Goal: Check status: Check status

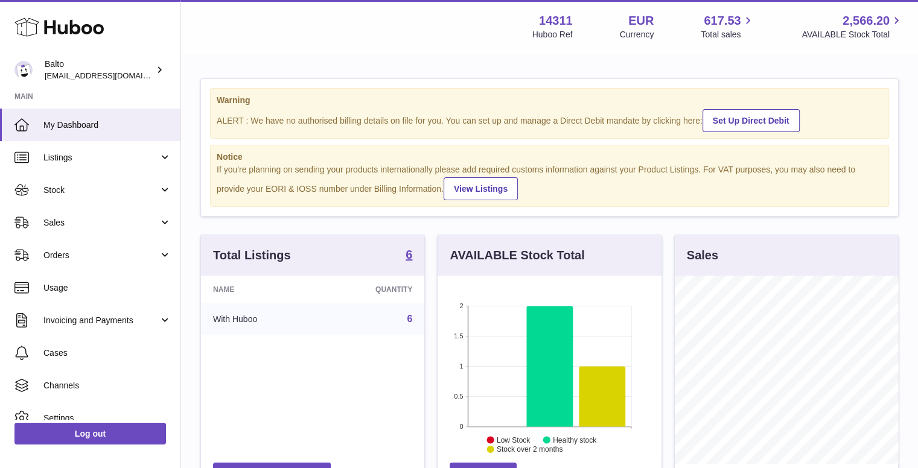
scroll to position [188, 224]
click at [52, 254] on span "Orders" at bounding box center [100, 255] width 115 height 11
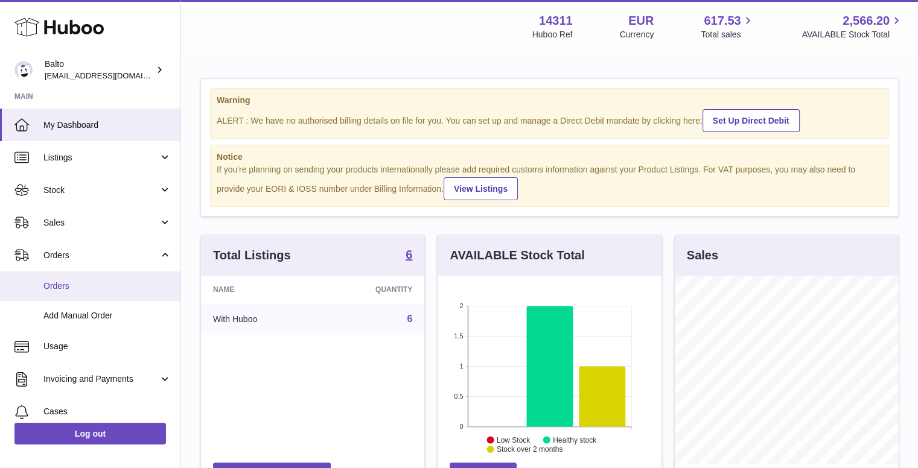
click at [80, 288] on span "Orders" at bounding box center [107, 286] width 128 height 11
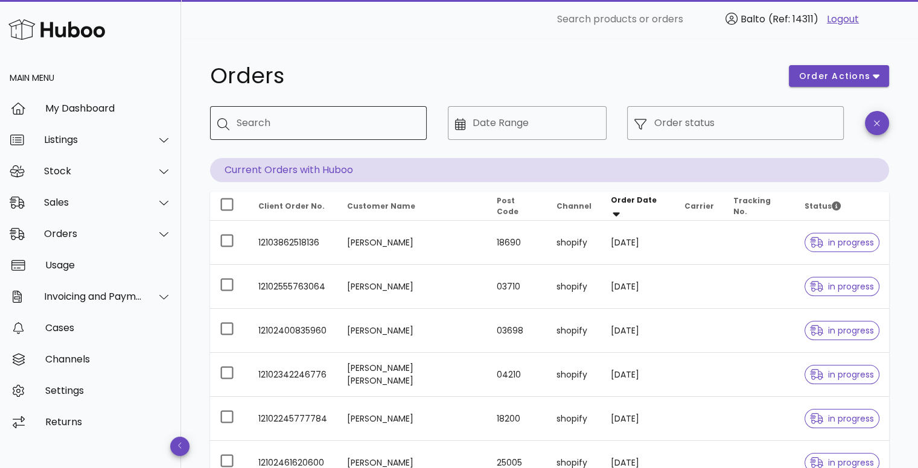
click at [293, 126] on input "Search" at bounding box center [327, 122] width 180 height 19
type input "*****"
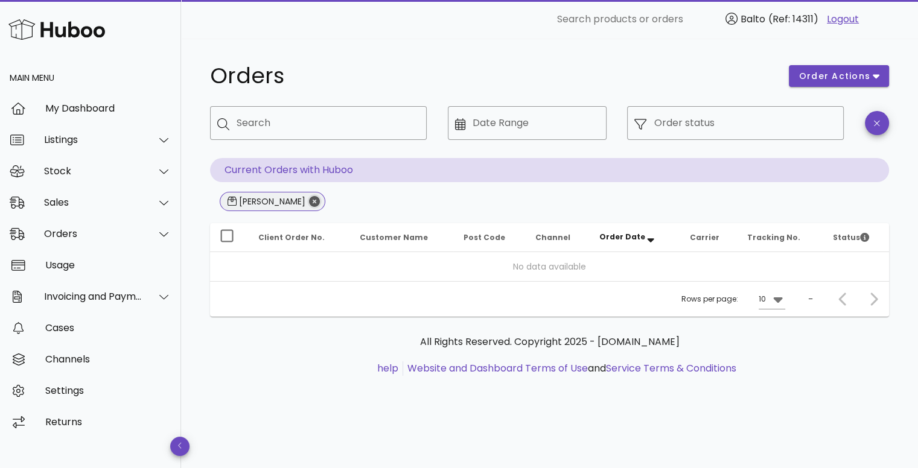
click at [309, 196] on icon "Close" at bounding box center [314, 201] width 11 height 11
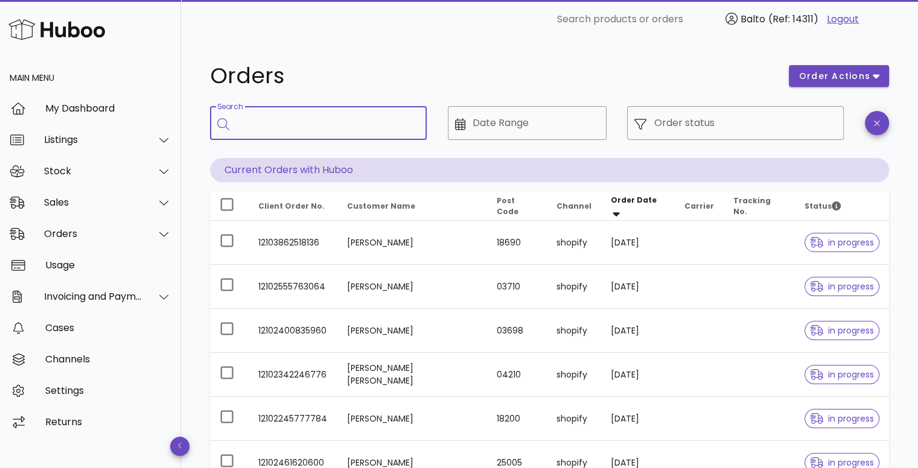
click at [307, 114] on input "Search" at bounding box center [327, 122] width 180 height 19
type input "******"
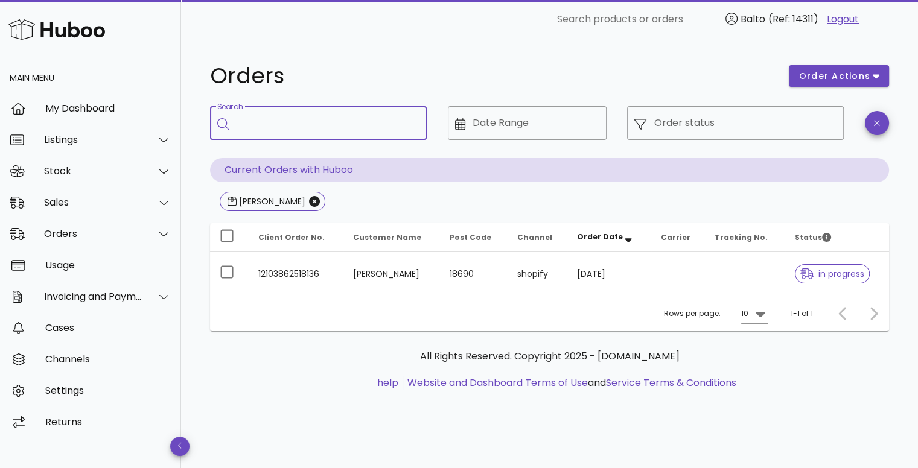
click at [307, 114] on input "Search" at bounding box center [327, 122] width 180 height 19
click at [309, 200] on icon "Close" at bounding box center [314, 201] width 11 height 11
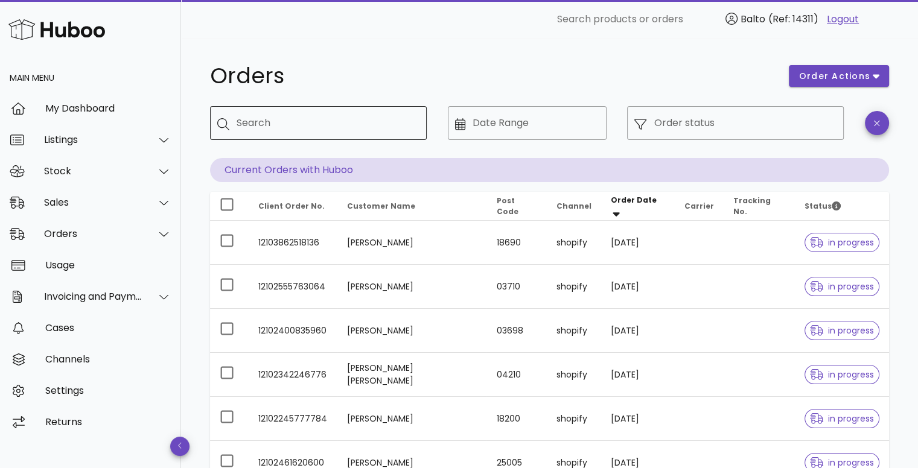
click at [351, 124] on input "Search" at bounding box center [327, 122] width 180 height 19
type input "*****"
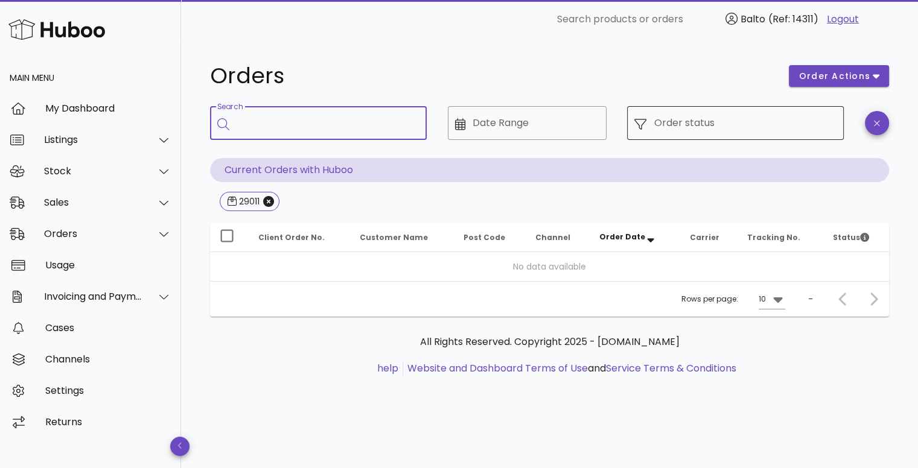
click at [719, 131] on input "Order status" at bounding box center [745, 122] width 183 height 19
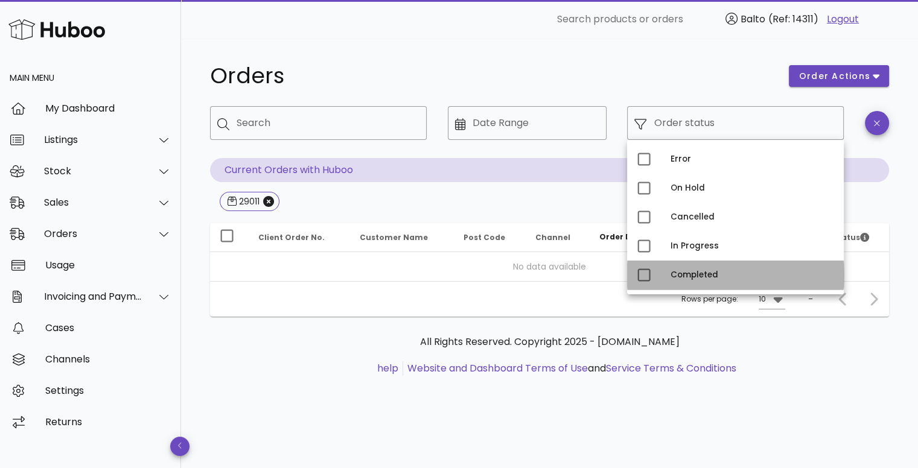
click at [701, 278] on div "Completed" at bounding box center [752, 275] width 164 height 10
type input "**********"
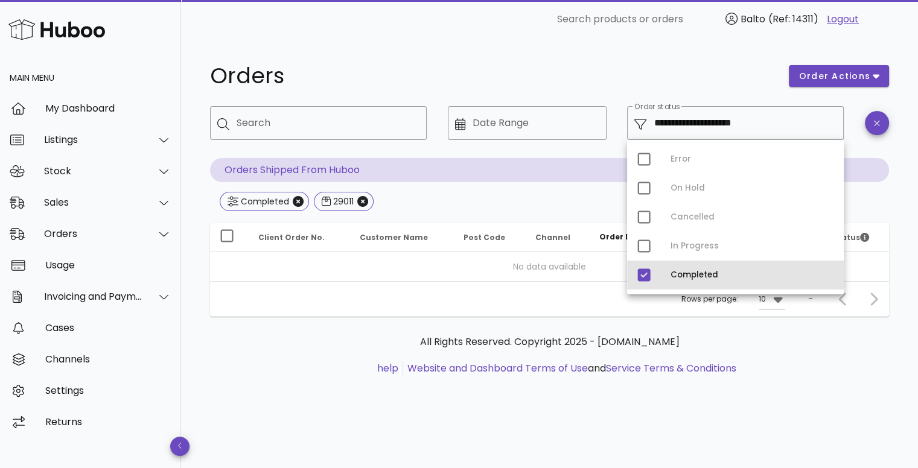
click at [666, 272] on div "Completed" at bounding box center [735, 275] width 217 height 29
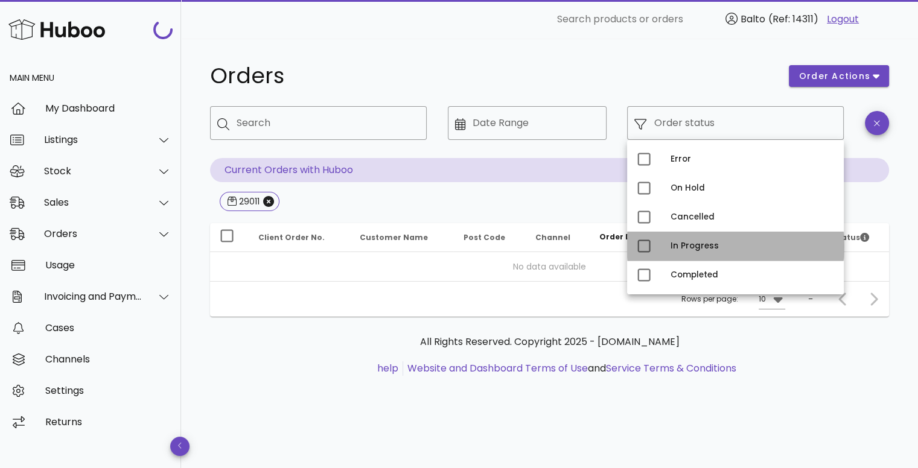
click at [684, 247] on div "In Progress" at bounding box center [752, 246] width 164 height 10
type input "**********"
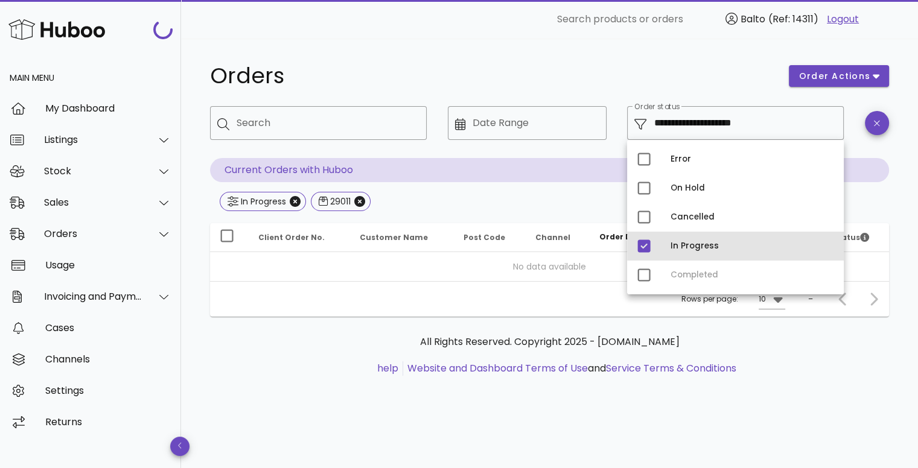
click at [684, 247] on div "In Progress" at bounding box center [752, 246] width 164 height 10
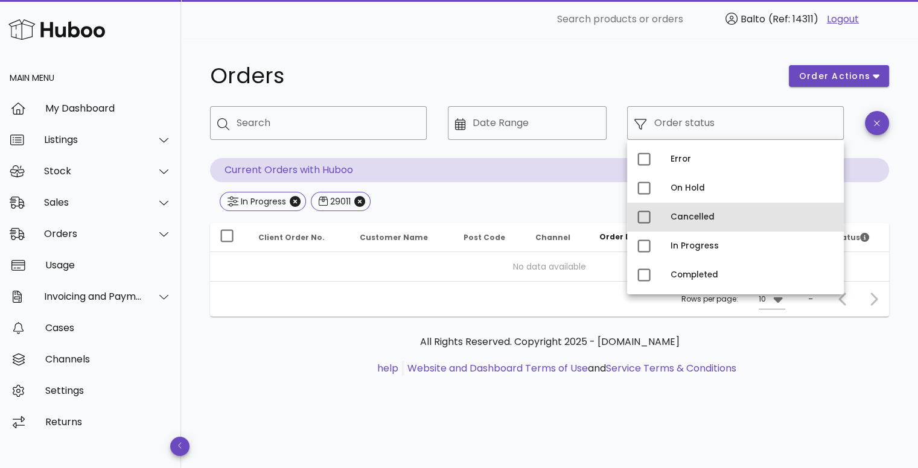
click at [689, 218] on div "Cancelled" at bounding box center [752, 217] width 164 height 10
type input "**********"
click at [689, 218] on div "Cancelled" at bounding box center [752, 217] width 164 height 10
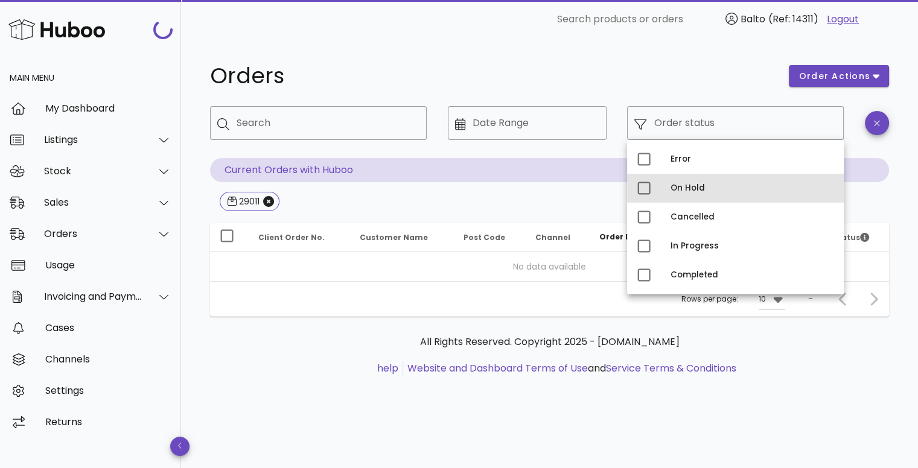
click at [688, 194] on div "On Hold" at bounding box center [752, 188] width 164 height 19
type input "**********"
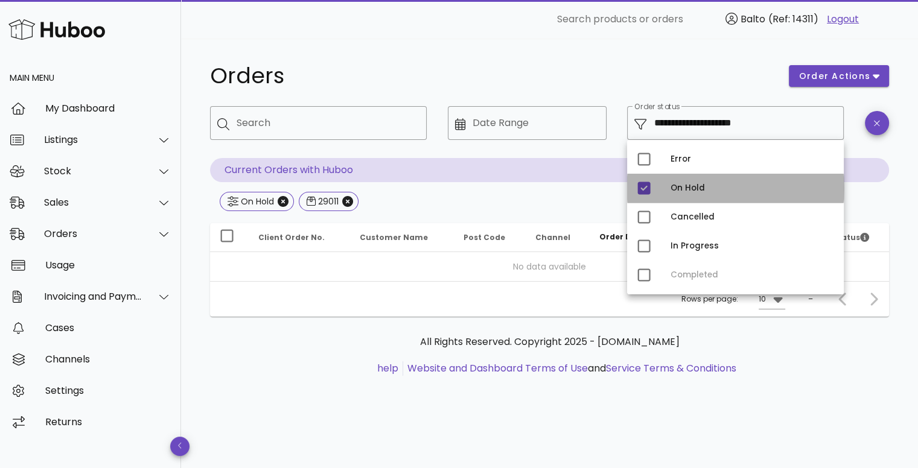
click at [688, 194] on div "On Hold" at bounding box center [752, 188] width 164 height 19
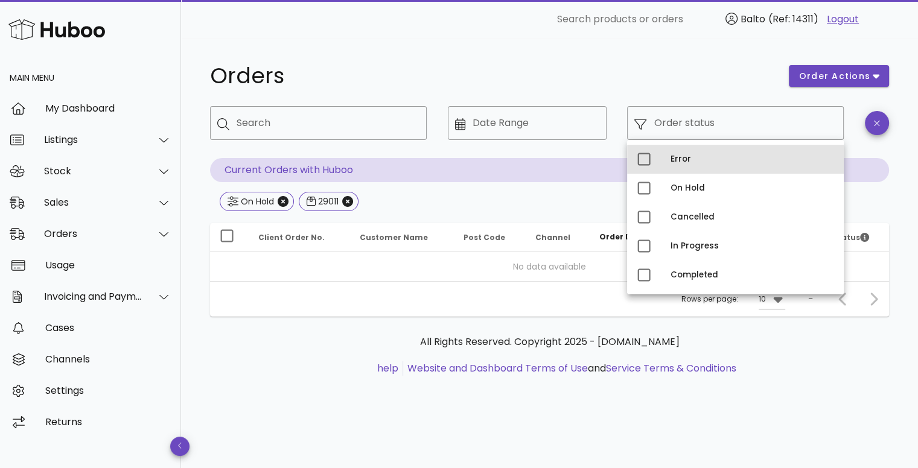
click at [684, 167] on div "Error" at bounding box center [752, 159] width 164 height 19
type input "**********"
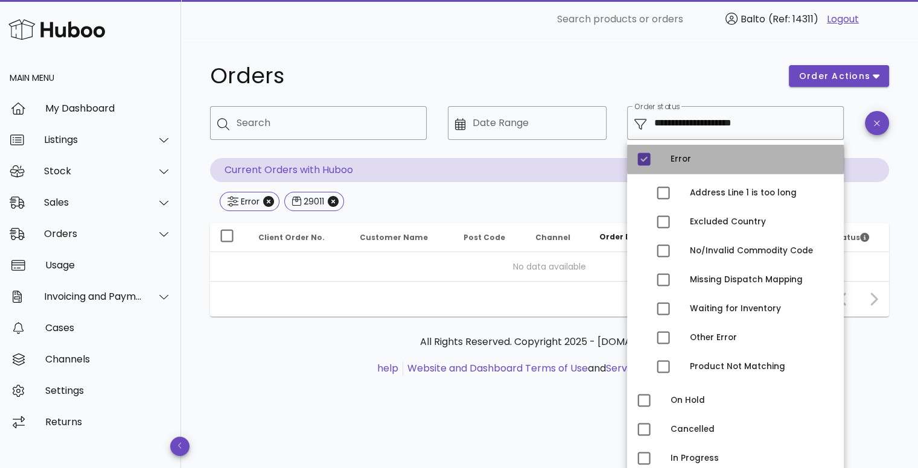
click at [684, 167] on div "Error" at bounding box center [752, 159] width 164 height 19
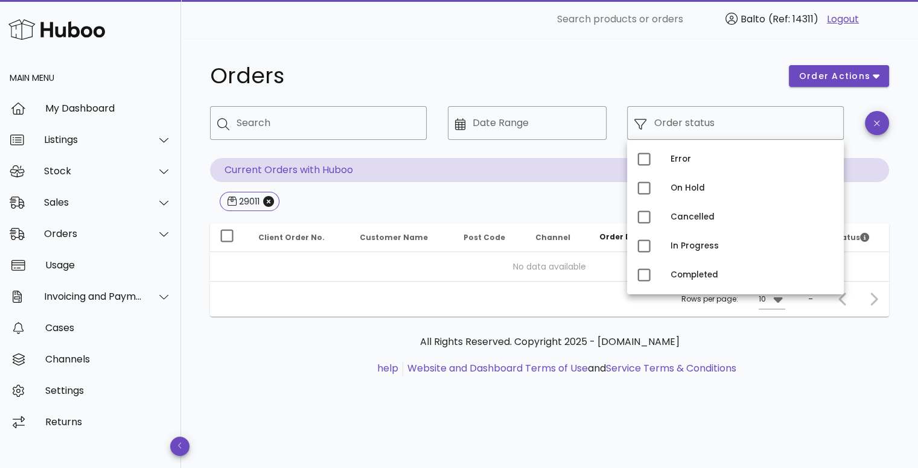
click at [480, 200] on div "29011" at bounding box center [549, 203] width 679 height 22
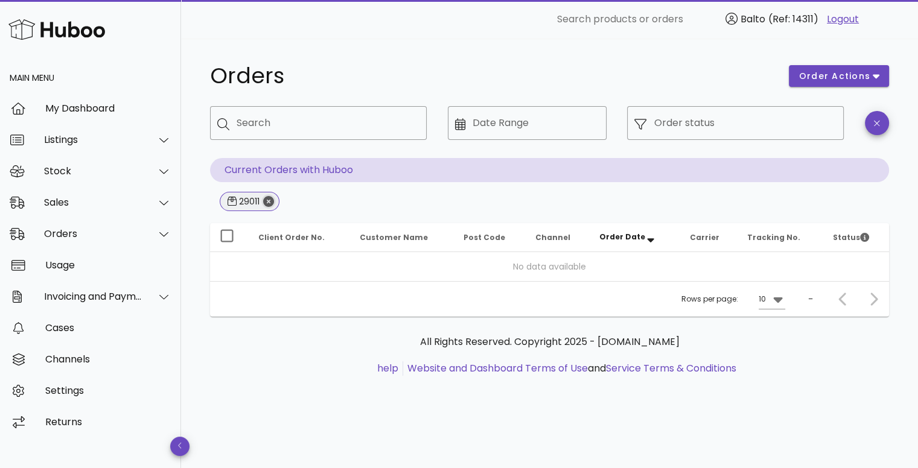
click at [271, 202] on icon "Close" at bounding box center [268, 201] width 11 height 11
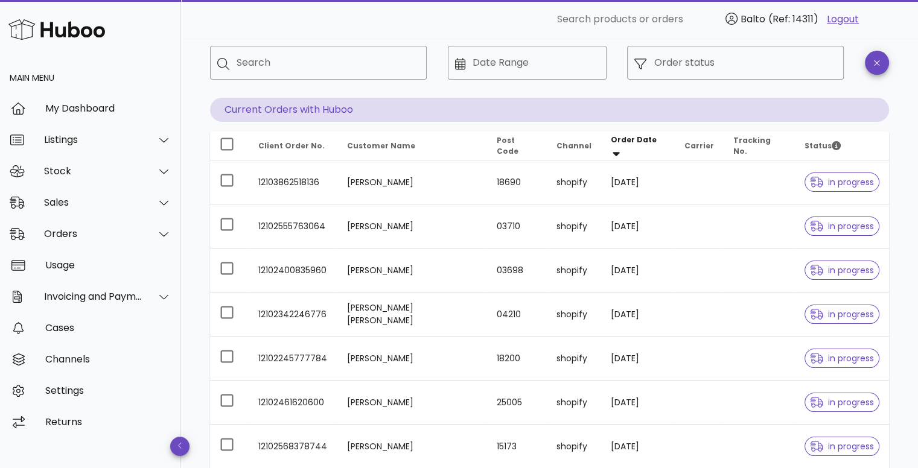
scroll to position [60, 0]
click at [117, 201] on div "Sales" at bounding box center [93, 202] width 98 height 11
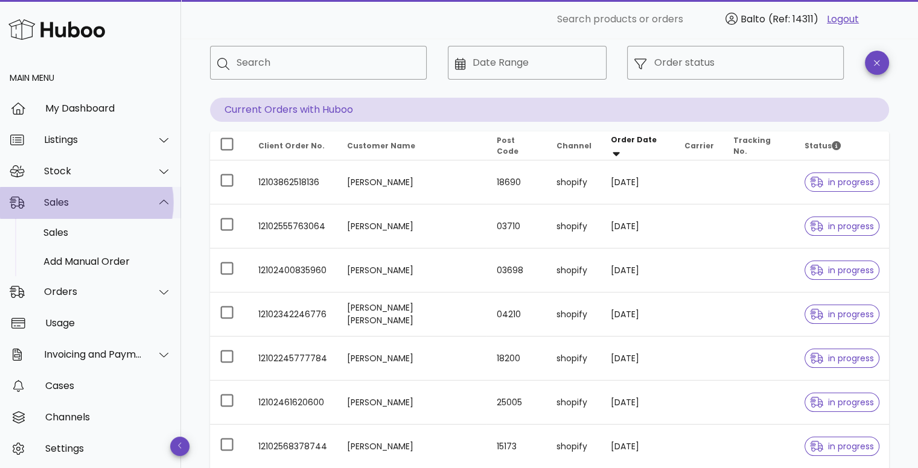
click at [117, 201] on div "Sales" at bounding box center [93, 202] width 98 height 11
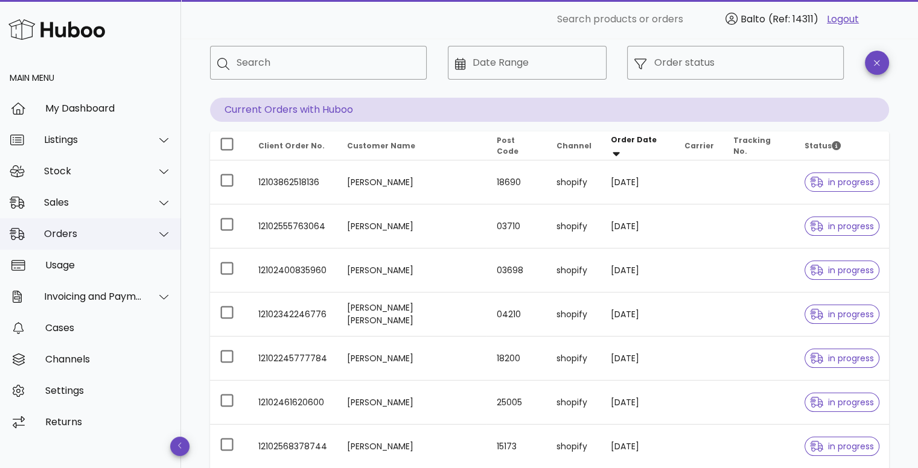
click at [113, 235] on div "Orders" at bounding box center [93, 233] width 98 height 11
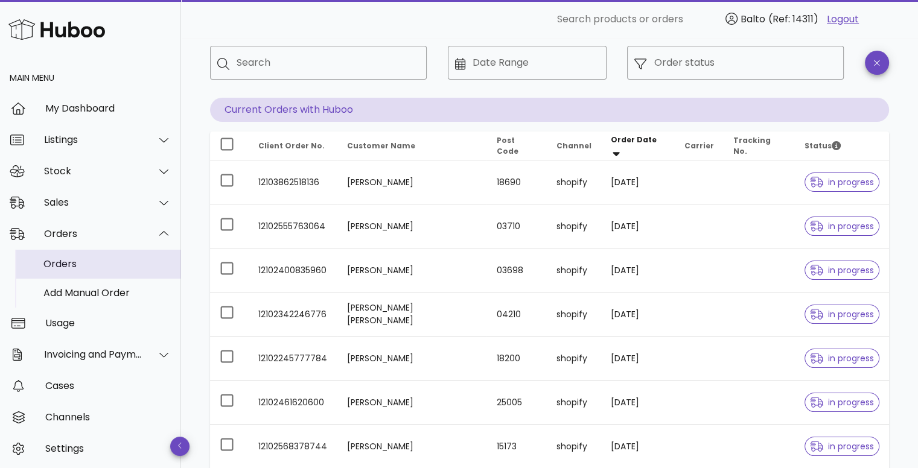
click at [103, 268] on div "Orders" at bounding box center [107, 263] width 128 height 11
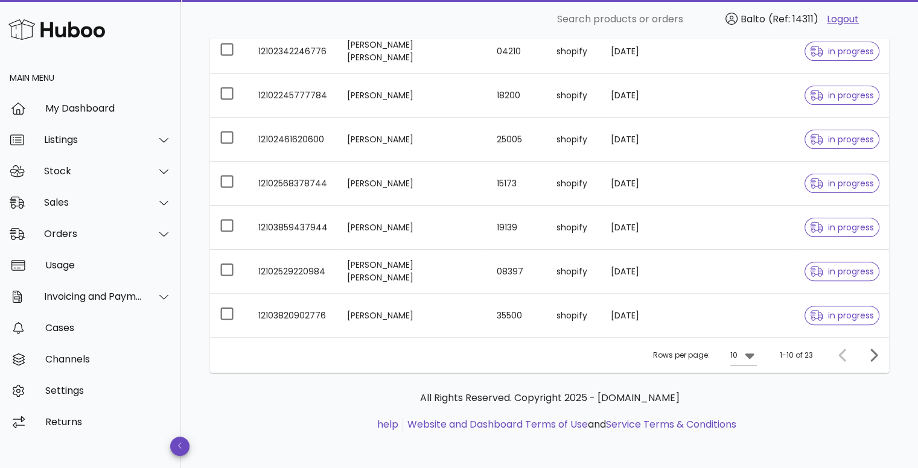
scroll to position [325, 0]
click at [866, 349] on icon "Next page" at bounding box center [873, 354] width 14 height 14
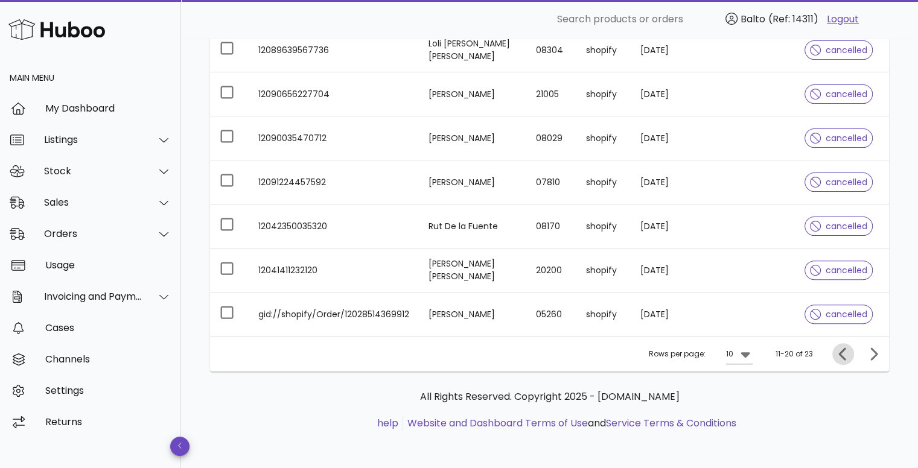
click at [843, 357] on icon "Previous page" at bounding box center [842, 354] width 7 height 13
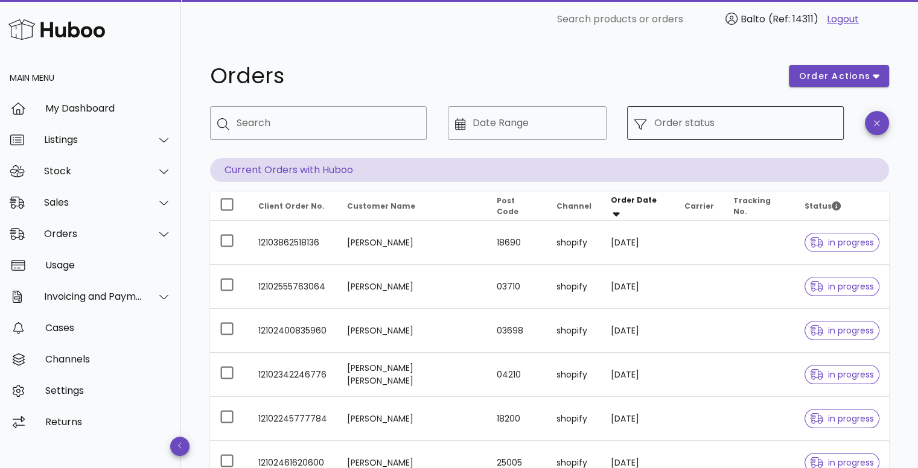
click at [678, 119] on div "Order status" at bounding box center [745, 123] width 183 height 34
click at [657, 127] on input "Order status" at bounding box center [745, 122] width 183 height 19
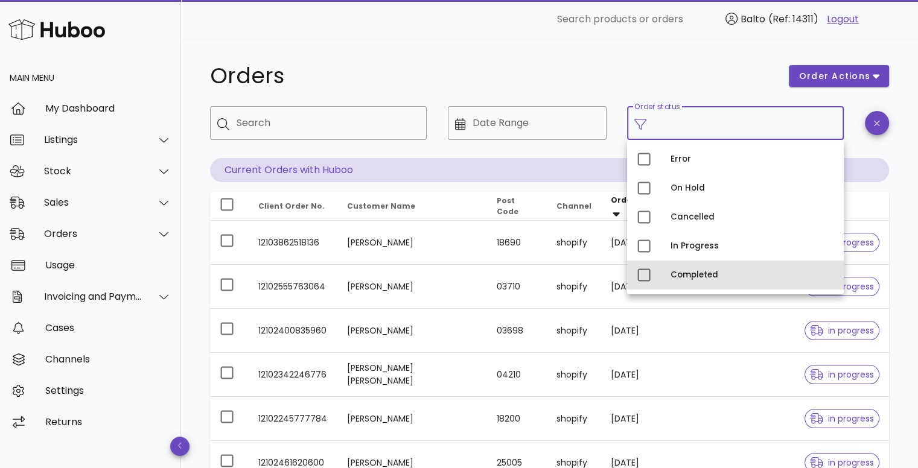
click at [667, 270] on div "Completed" at bounding box center [735, 275] width 217 height 29
type input "**********"
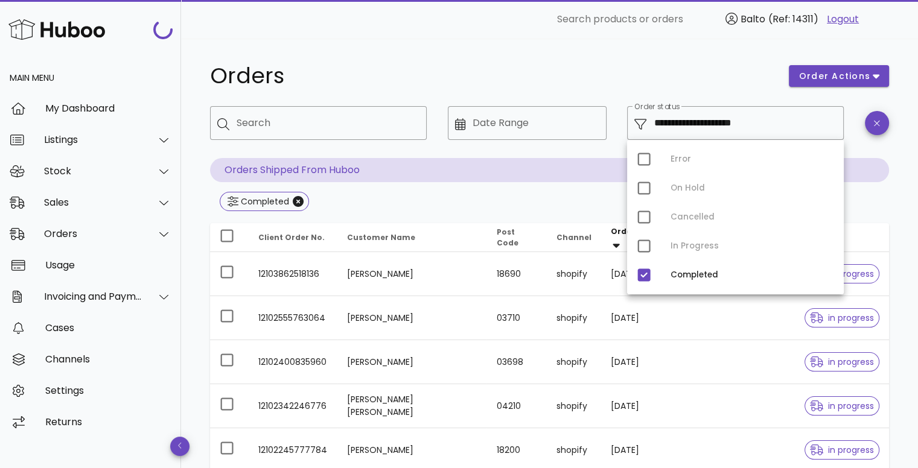
click at [609, 69] on h1 "Orders" at bounding box center [492, 76] width 564 height 22
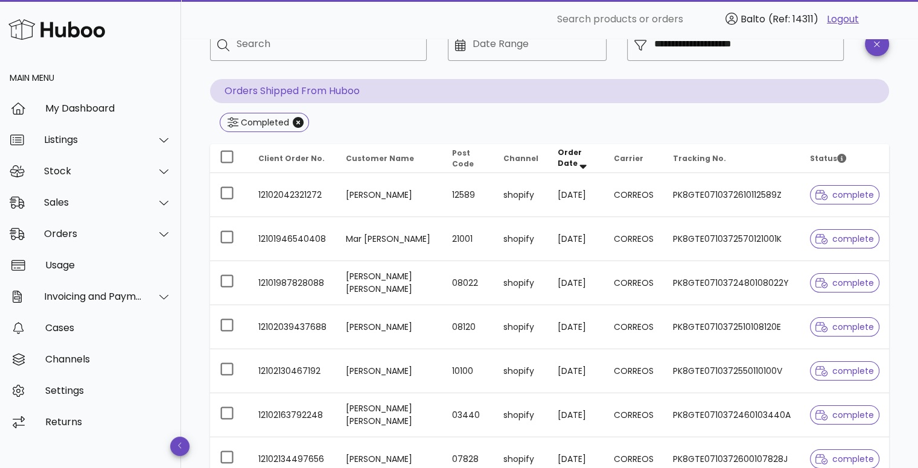
scroll to position [60, 0]
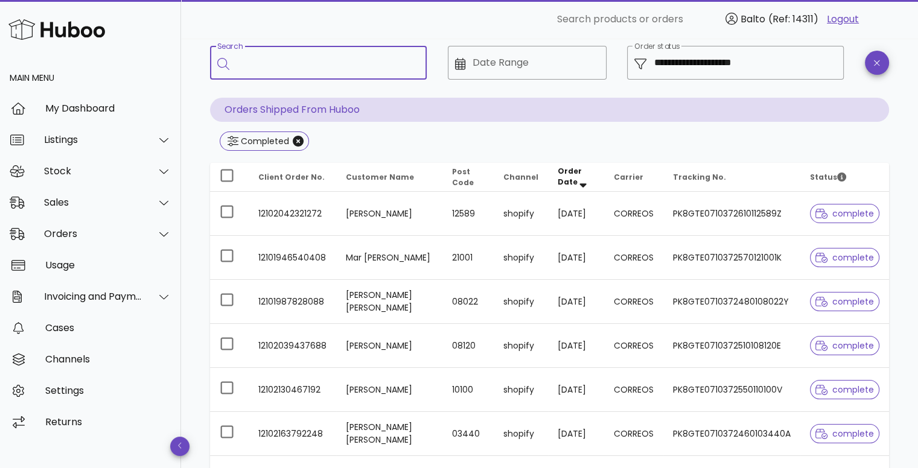
click at [295, 65] on input "Search" at bounding box center [327, 62] width 180 height 19
type input "*****"
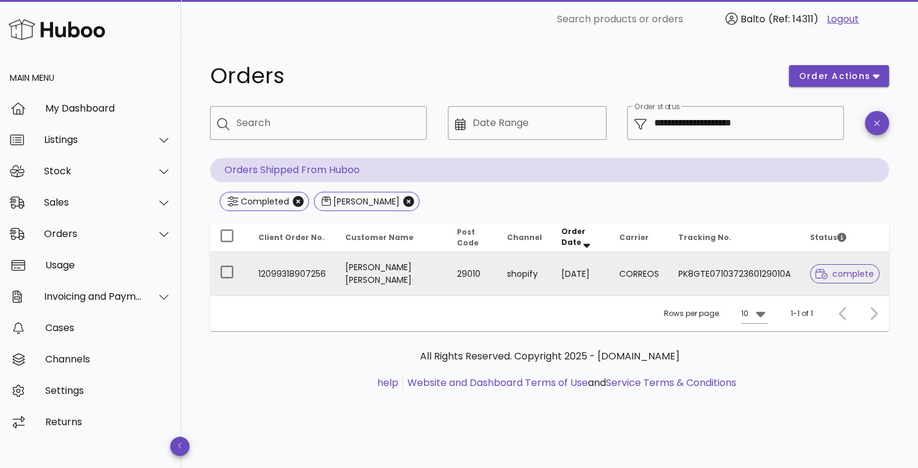
click at [307, 271] on td "12099318907256" at bounding box center [292, 273] width 87 height 43
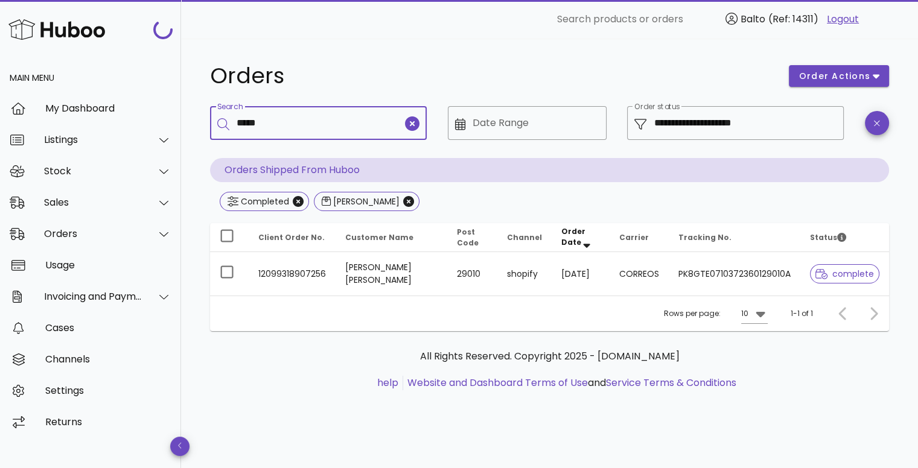
click at [311, 127] on input "*****" at bounding box center [320, 122] width 166 height 19
type input "****"
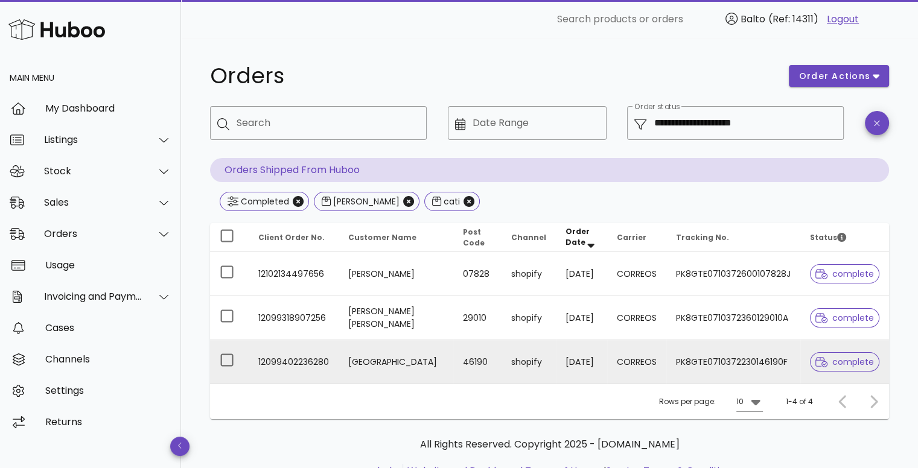
click at [317, 360] on td "12099402236280" at bounding box center [294, 361] width 90 height 43
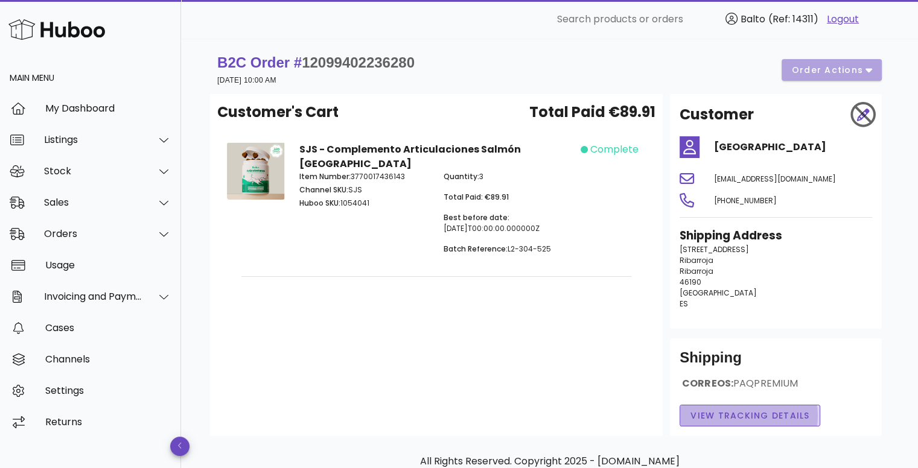
click at [739, 418] on span "View Tracking details" at bounding box center [750, 416] width 120 height 13
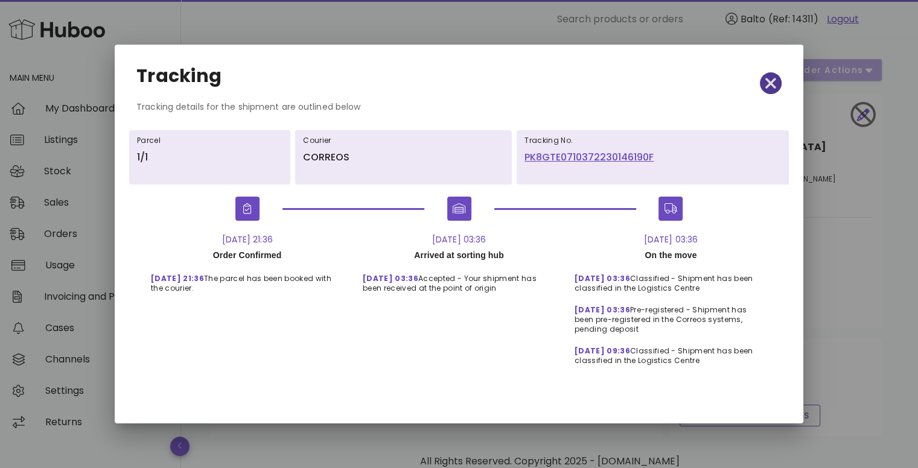
click at [768, 85] on icon "button" at bounding box center [770, 83] width 11 height 11
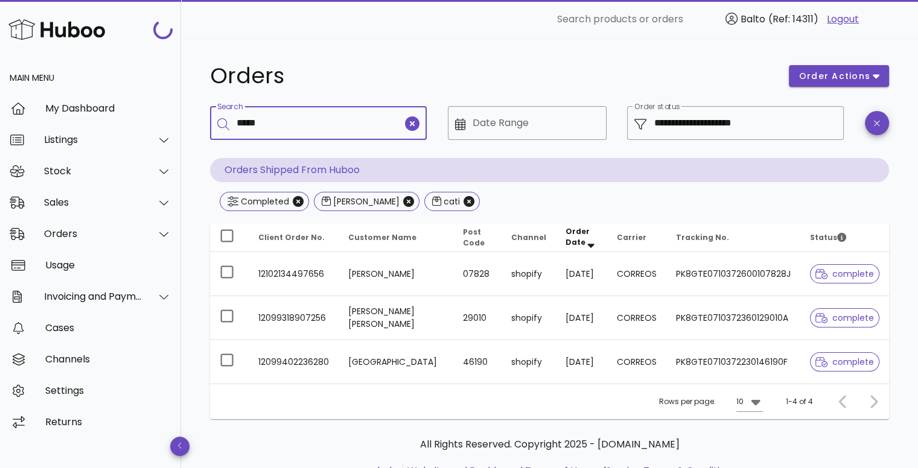
click at [262, 120] on input "*****" at bounding box center [320, 122] width 166 height 19
type input "****"
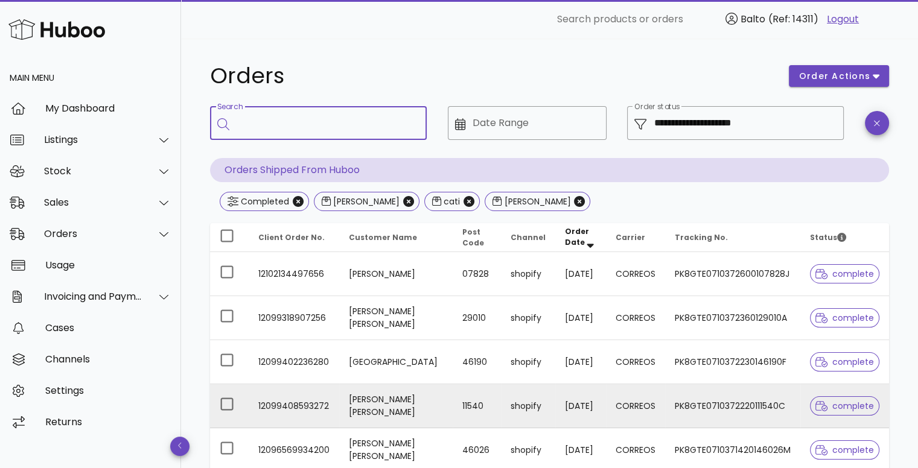
click at [321, 404] on td "12099408593272" at bounding box center [294, 406] width 91 height 44
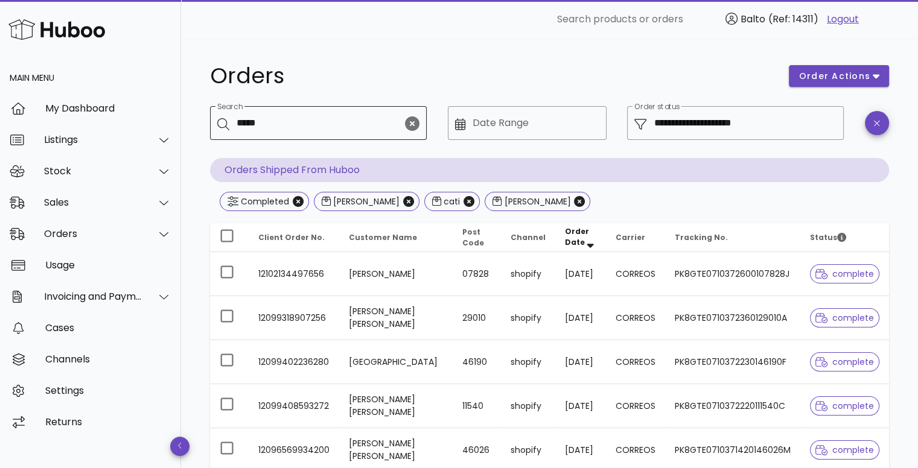
click at [273, 127] on input "*****" at bounding box center [320, 122] width 166 height 19
type input "****"
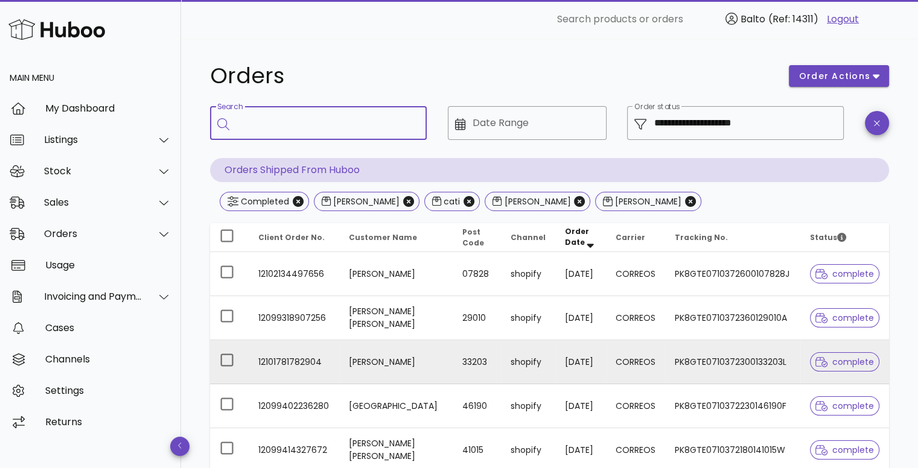
click at [271, 364] on td "12101781782904" at bounding box center [294, 362] width 91 height 44
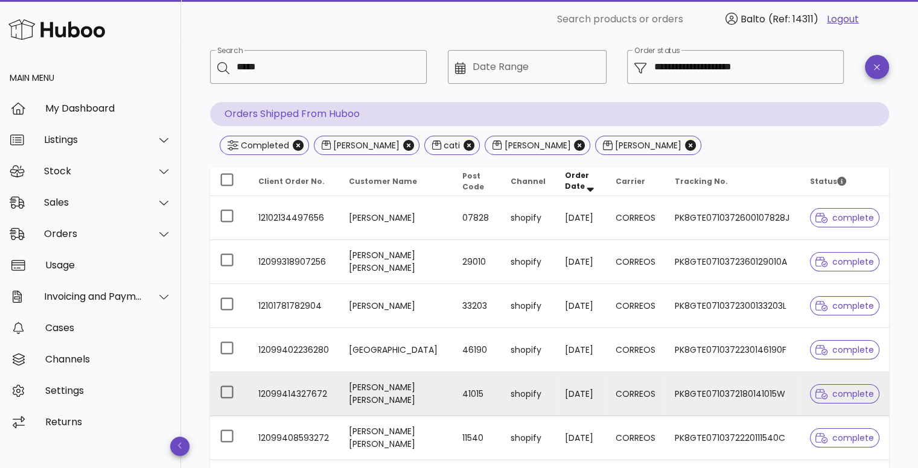
scroll to position [60, 0]
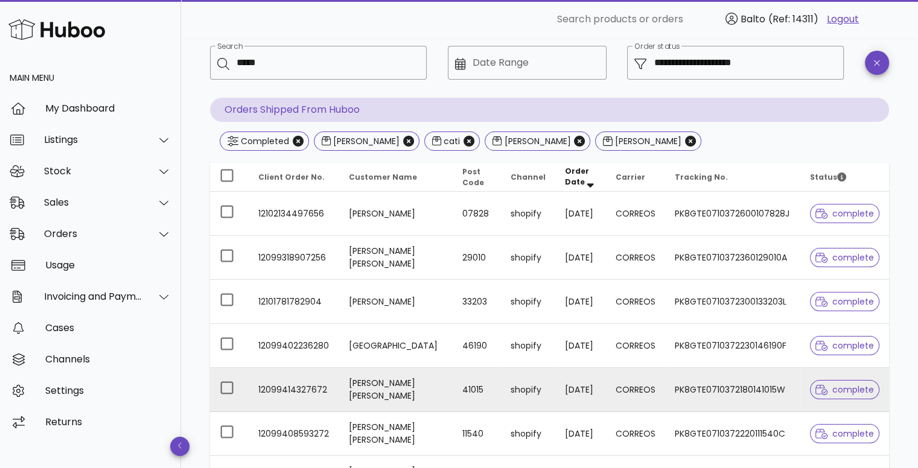
click at [287, 387] on td "12099414327672" at bounding box center [294, 390] width 91 height 44
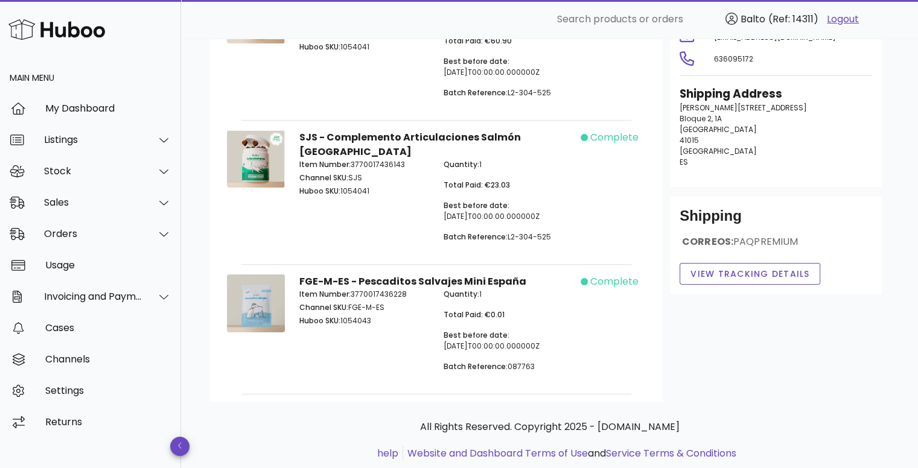
scroll to position [158, 0]
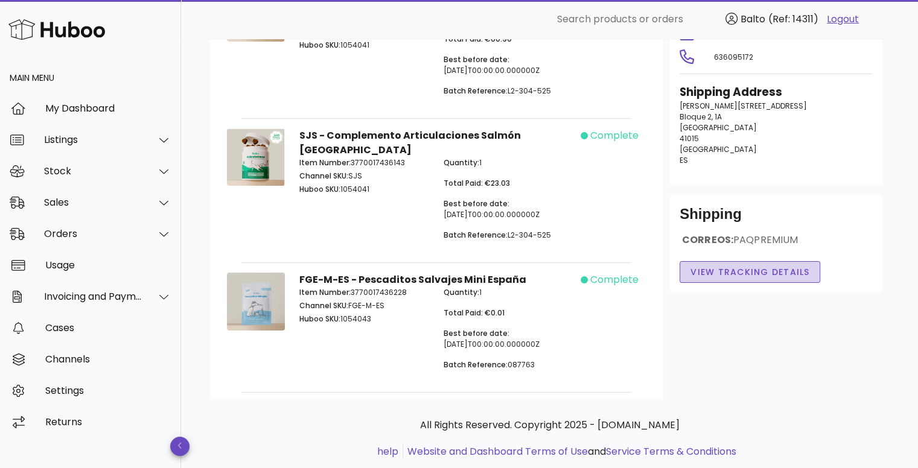
click at [731, 266] on span "View Tracking details" at bounding box center [750, 272] width 120 height 13
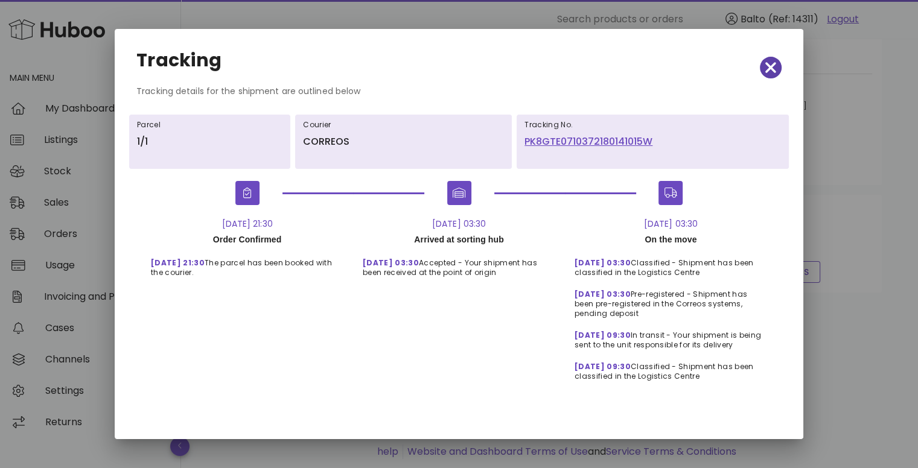
click at [769, 68] on icon "button" at bounding box center [770, 67] width 11 height 11
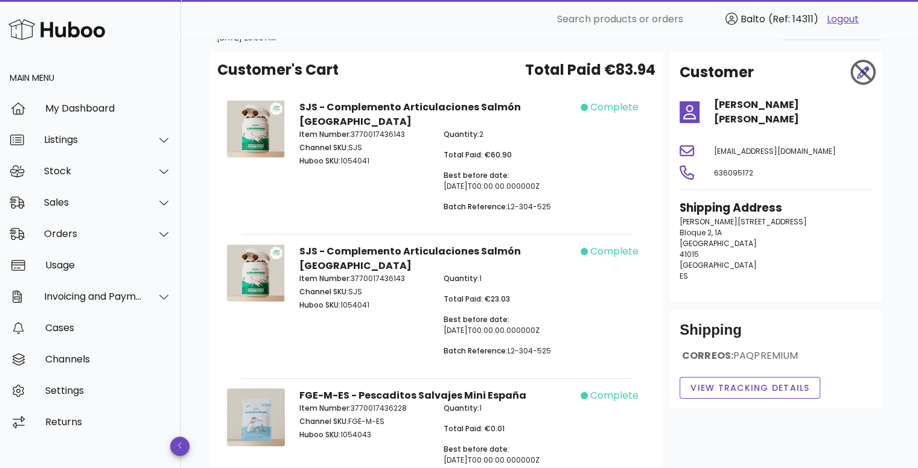
scroll to position [0, 0]
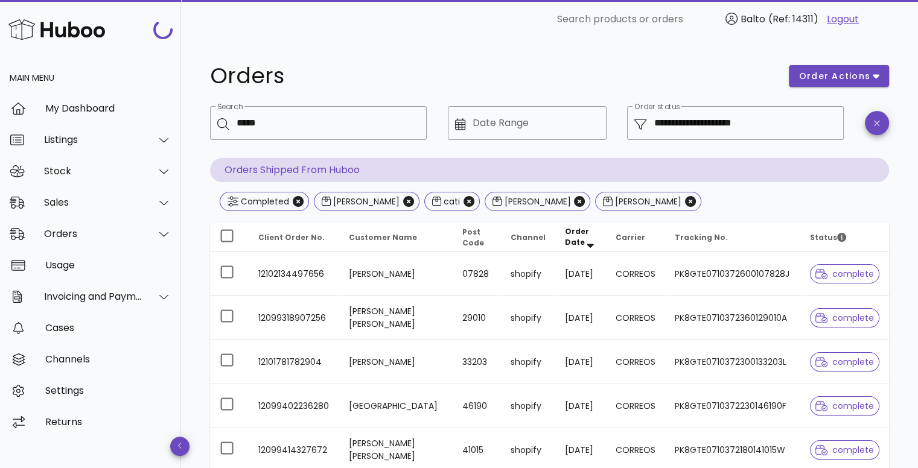
scroll to position [60, 0]
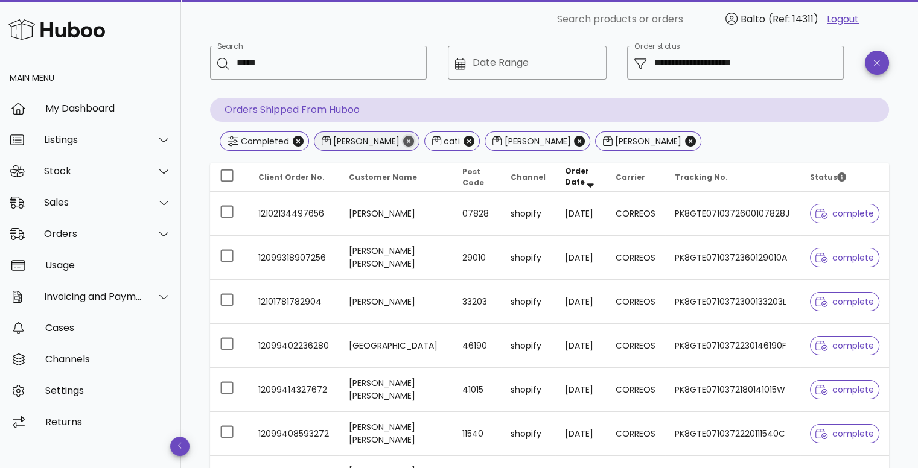
click at [403, 144] on icon "Close" at bounding box center [408, 141] width 11 height 11
click at [360, 145] on icon "Close" at bounding box center [358, 141] width 11 height 11
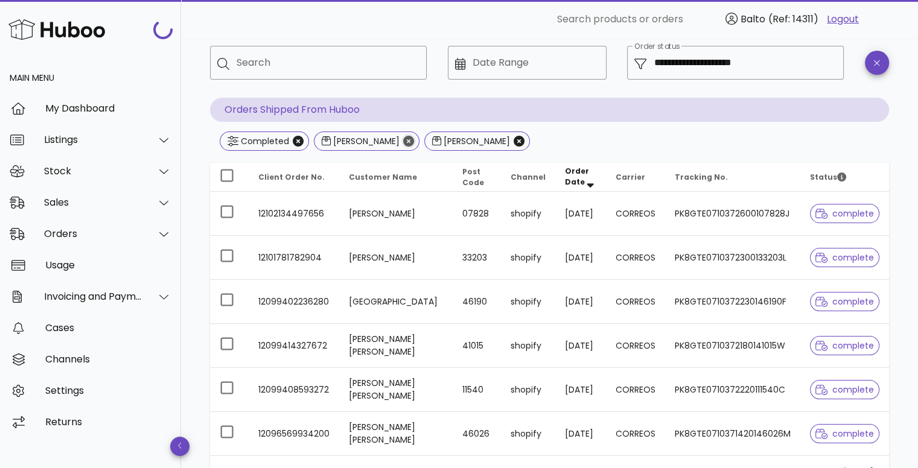
click at [403, 145] on icon "Close" at bounding box center [408, 141] width 11 height 11
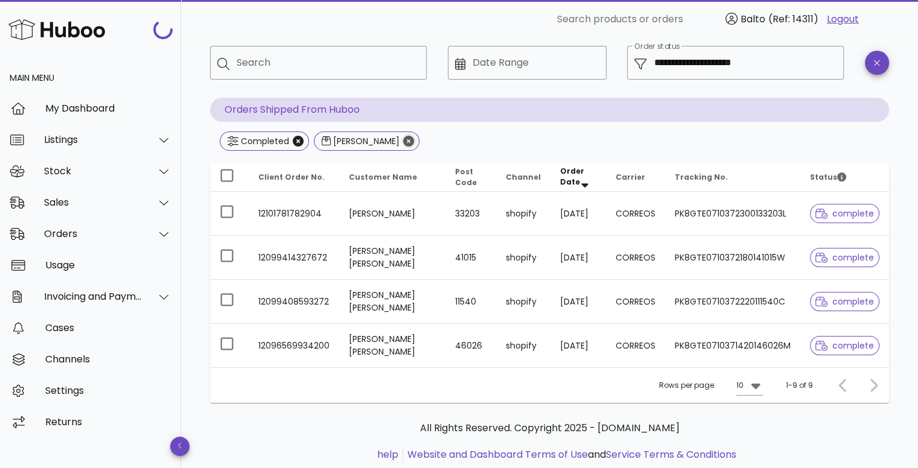
click at [403, 145] on icon "Close" at bounding box center [408, 141] width 11 height 11
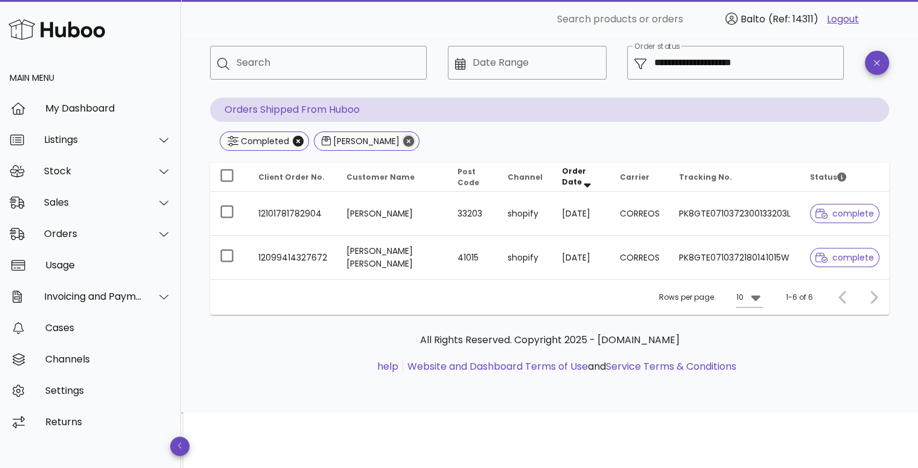
scroll to position [5, 0]
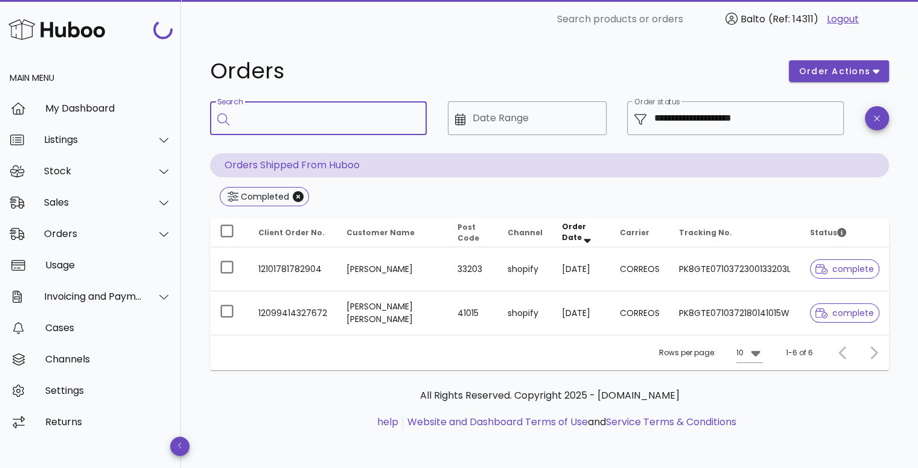
click at [308, 118] on input "Search" at bounding box center [327, 118] width 180 height 19
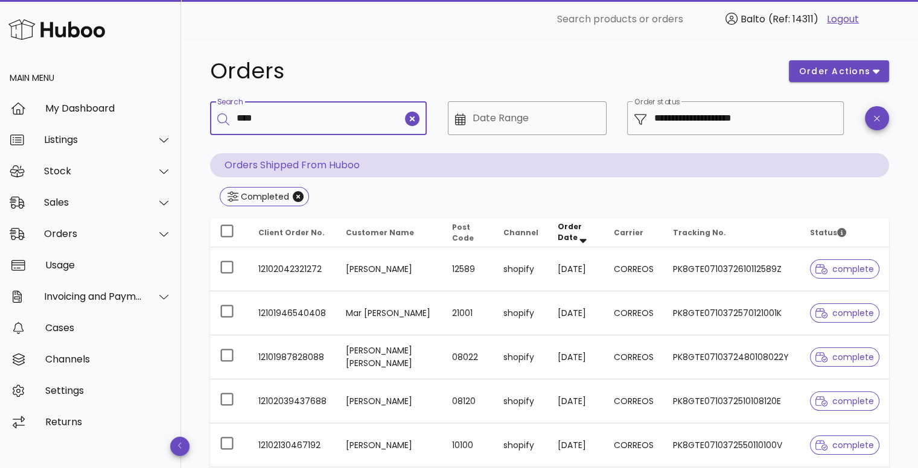
type input "****"
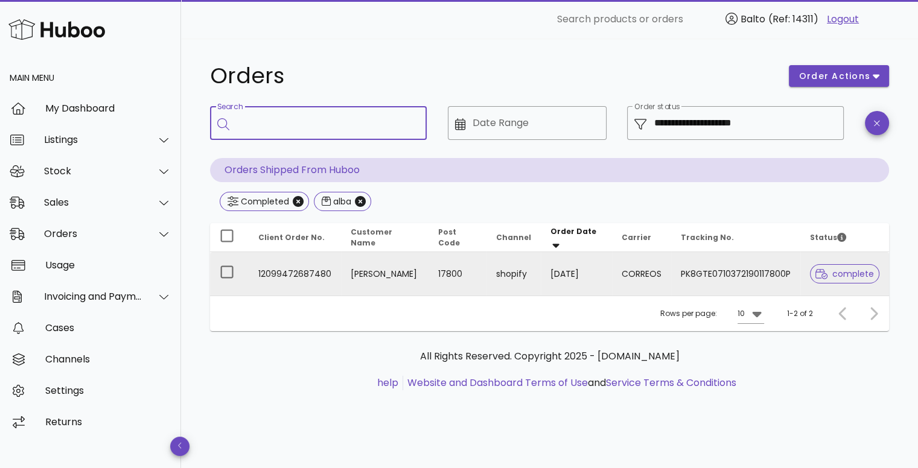
click at [297, 279] on td "12099472687480" at bounding box center [295, 273] width 92 height 43
click at [848, 270] on span "complete" at bounding box center [844, 274] width 59 height 8
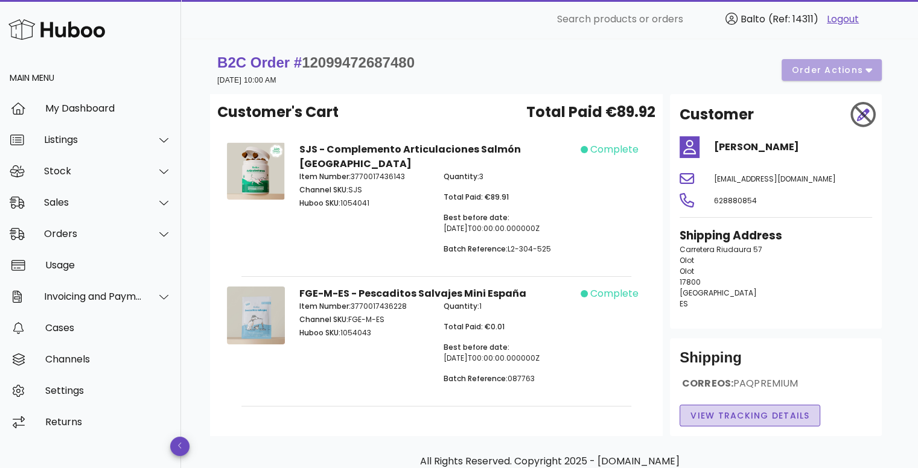
click at [712, 413] on span "View Tracking details" at bounding box center [750, 416] width 120 height 13
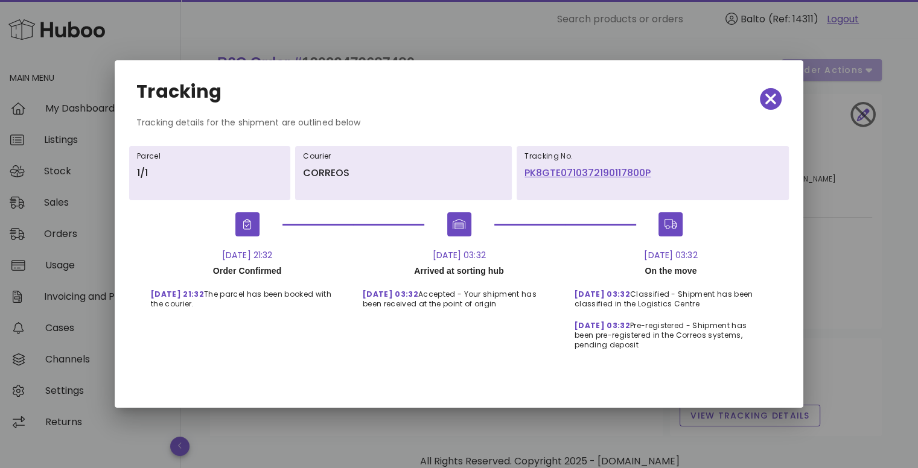
click at [759, 97] on div "Tracking" at bounding box center [459, 98] width 664 height 53
click at [763, 97] on span "button" at bounding box center [771, 99] width 22 height 17
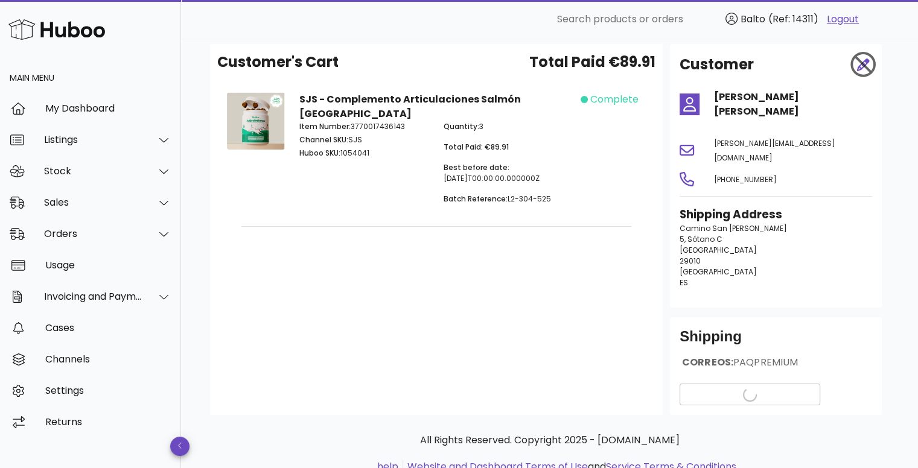
scroll to position [80, 0]
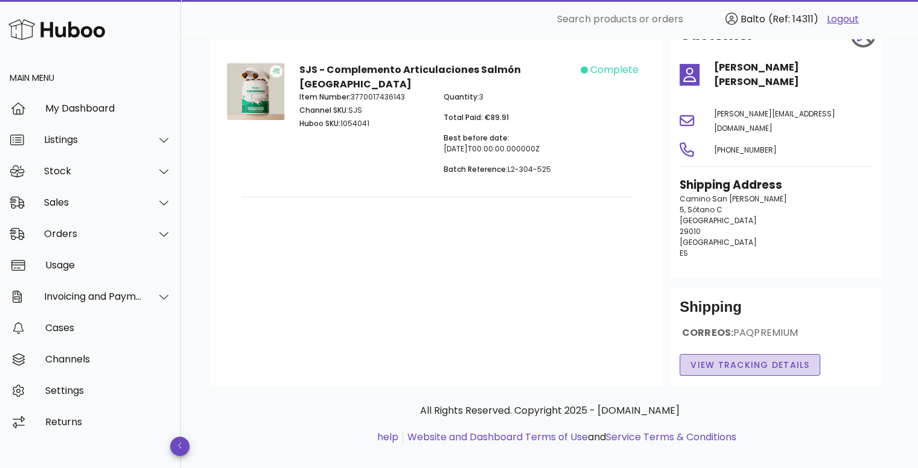
click at [729, 359] on span "View Tracking details" at bounding box center [750, 365] width 120 height 13
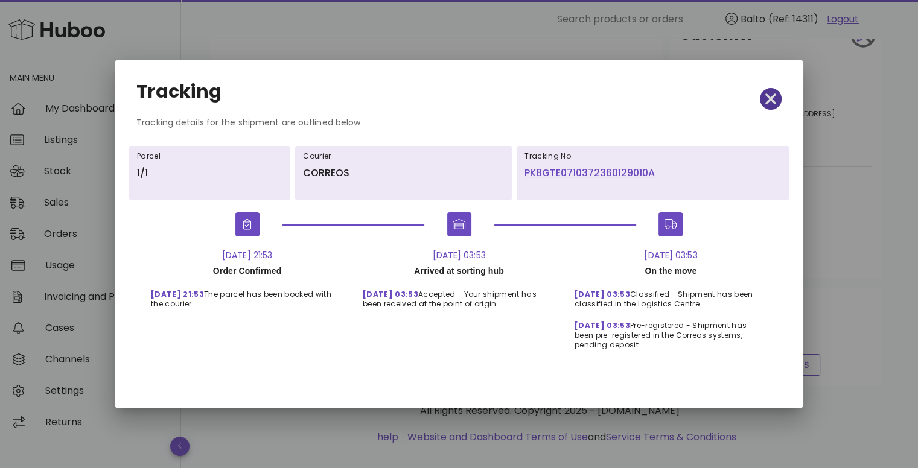
click at [769, 93] on icon "button" at bounding box center [770, 99] width 11 height 17
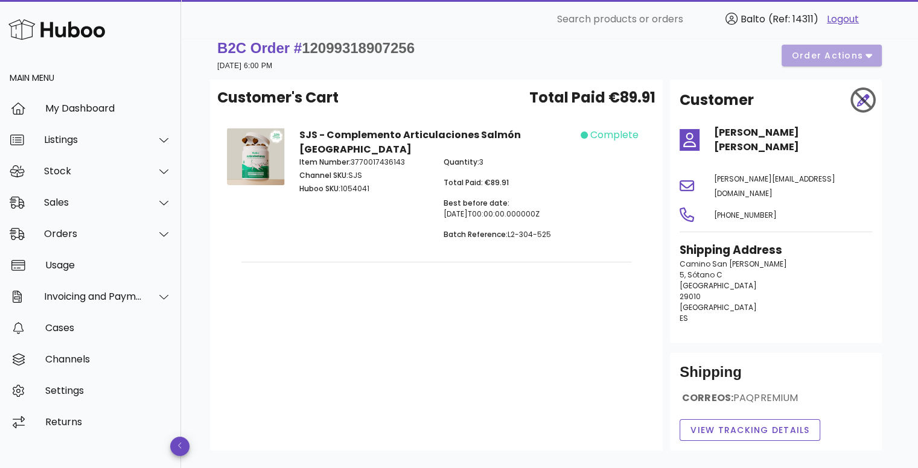
scroll to position [0, 0]
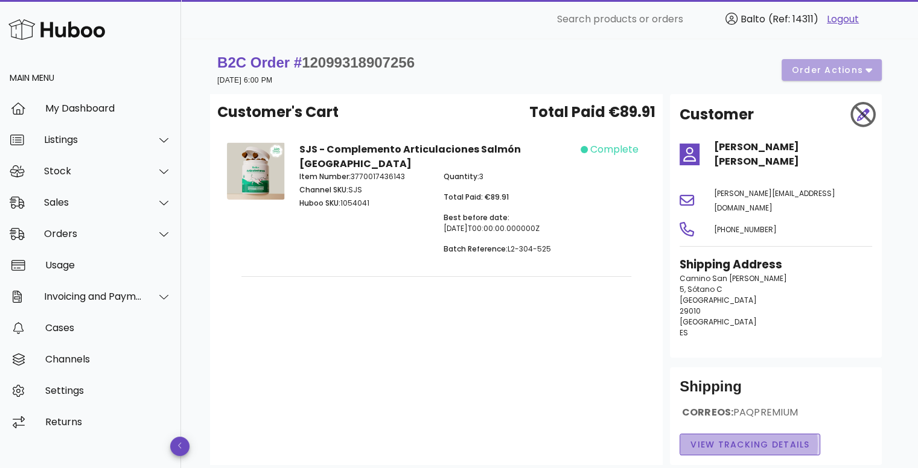
click at [700, 439] on span "View Tracking details" at bounding box center [750, 445] width 120 height 13
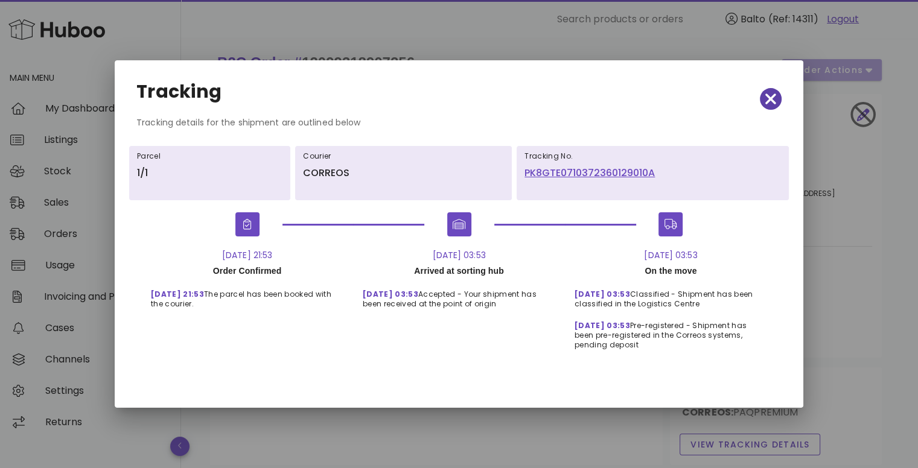
click at [769, 98] on icon "button" at bounding box center [770, 99] width 11 height 11
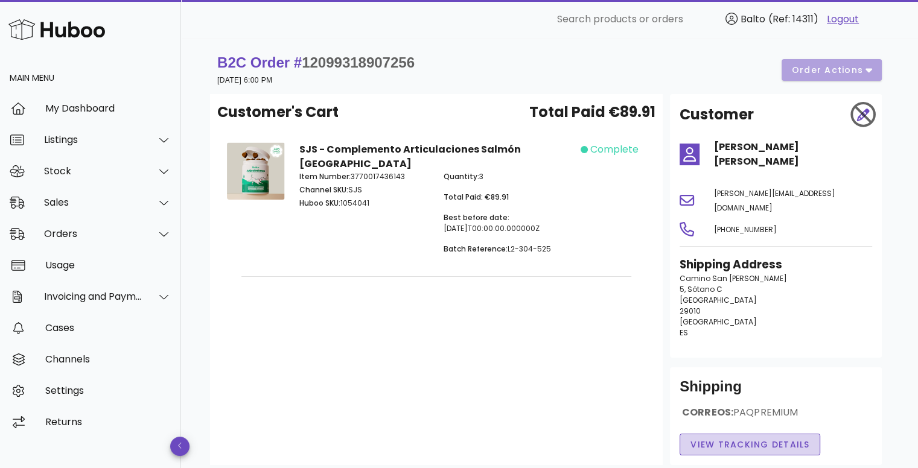
click at [707, 439] on span "View Tracking details" at bounding box center [750, 445] width 120 height 13
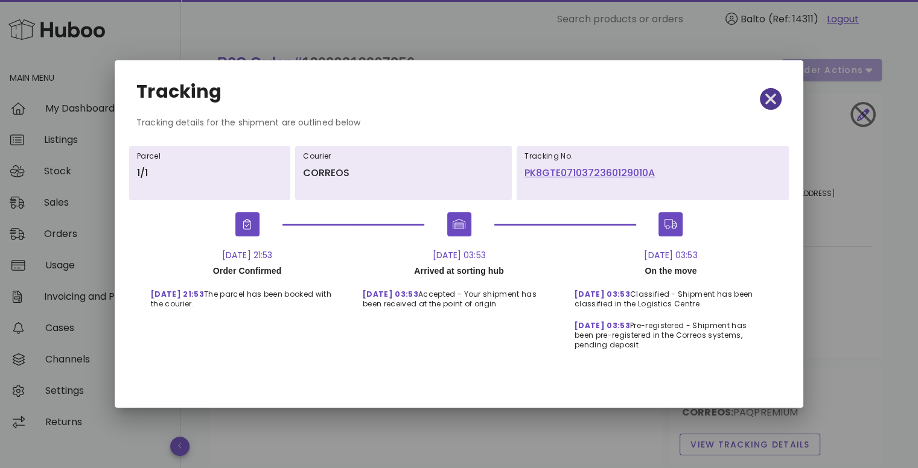
click at [771, 100] on icon "button" at bounding box center [770, 99] width 11 height 11
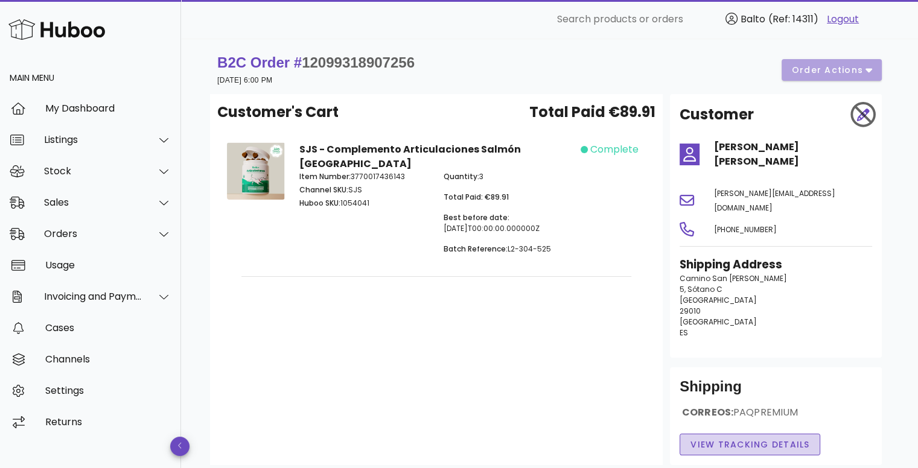
click at [733, 439] on span "View Tracking details" at bounding box center [750, 445] width 120 height 13
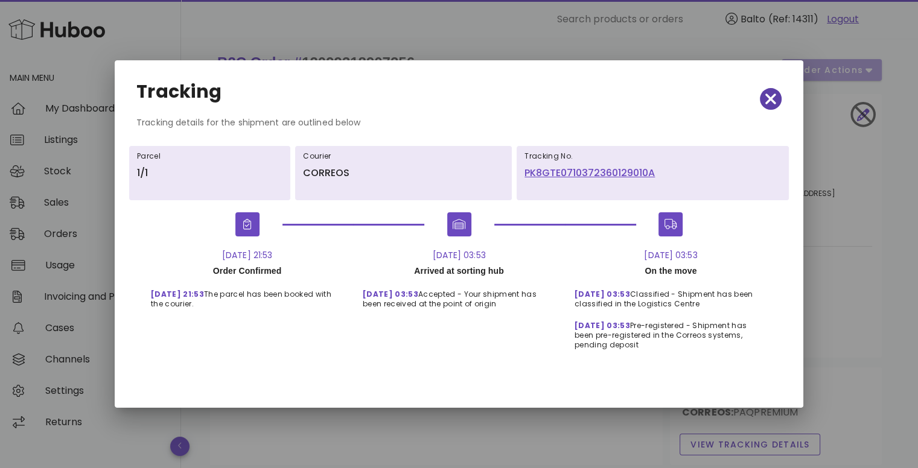
click at [770, 98] on icon "button" at bounding box center [770, 99] width 11 height 11
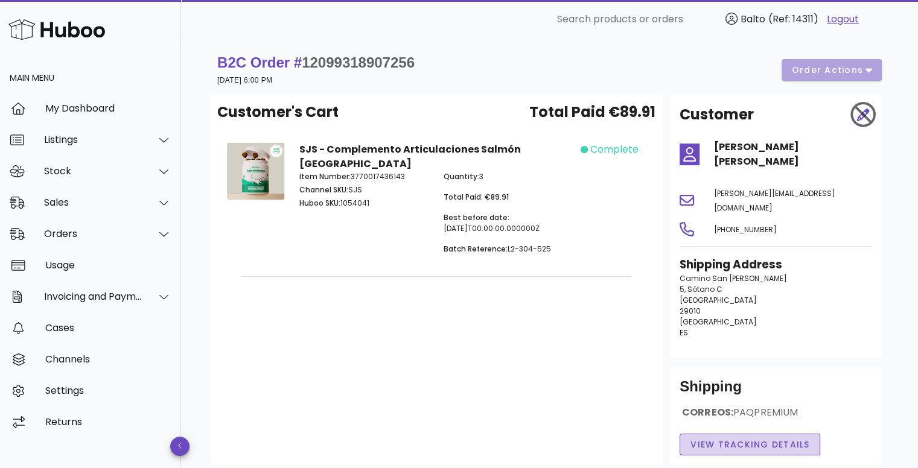
click at [728, 439] on span "View Tracking details" at bounding box center [750, 445] width 120 height 13
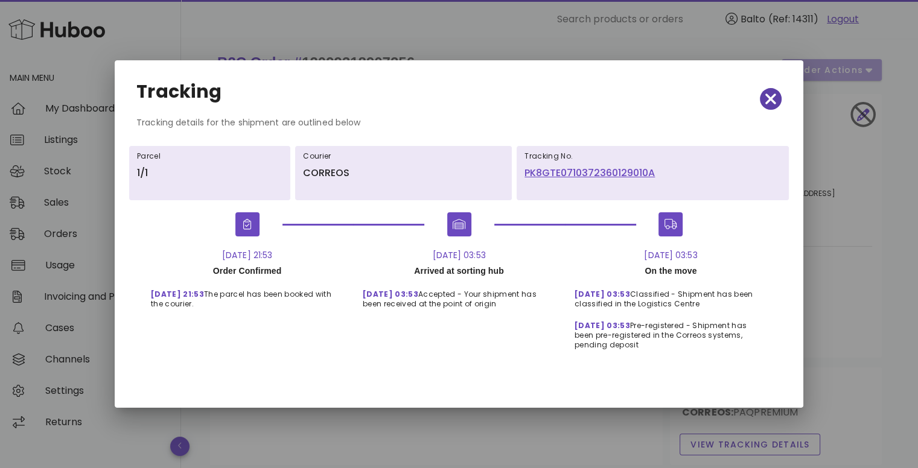
click at [770, 101] on icon "button" at bounding box center [770, 99] width 11 height 17
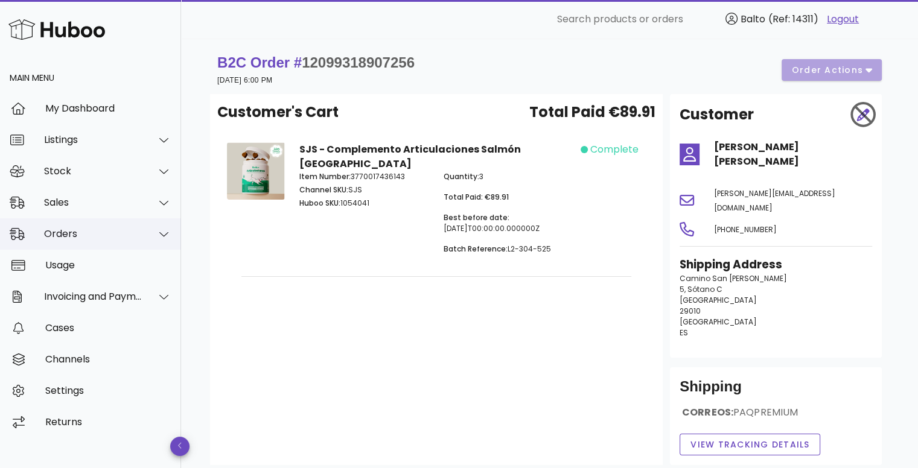
click at [122, 239] on div "Orders" at bounding box center [93, 233] width 98 height 11
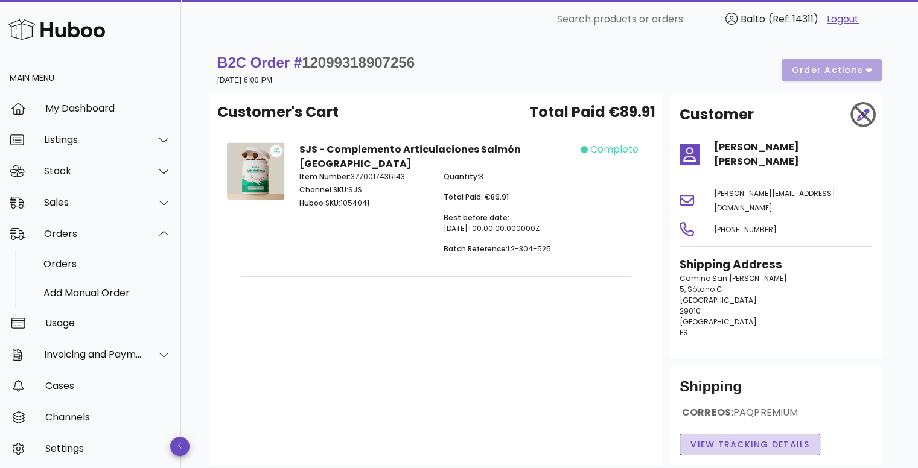
click at [722, 439] on span "View Tracking details" at bounding box center [750, 445] width 120 height 13
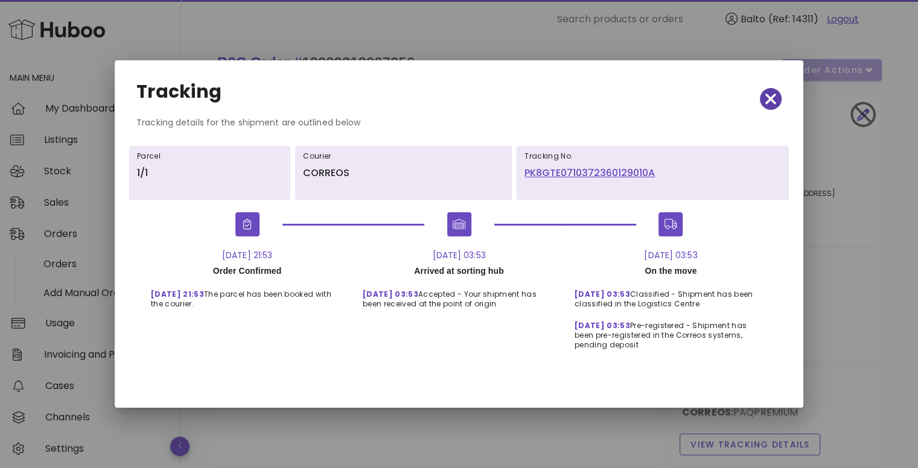
click at [769, 94] on icon "button" at bounding box center [770, 99] width 11 height 17
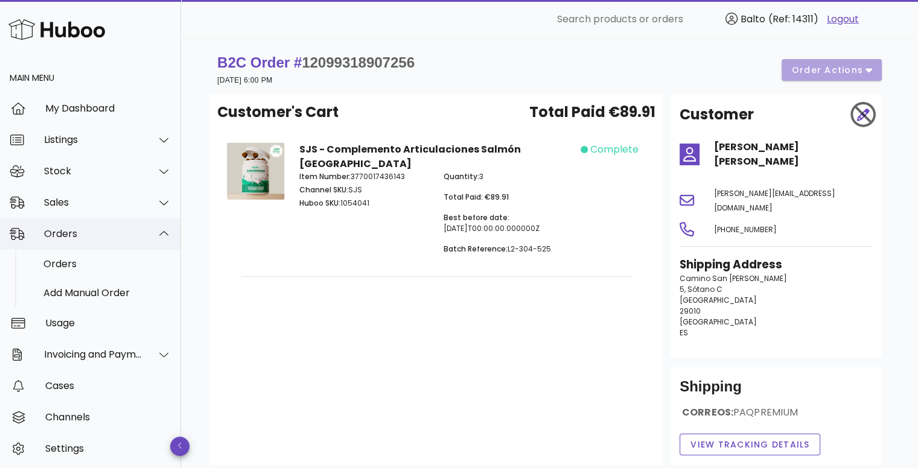
click at [70, 240] on div "Orders" at bounding box center [90, 233] width 181 height 31
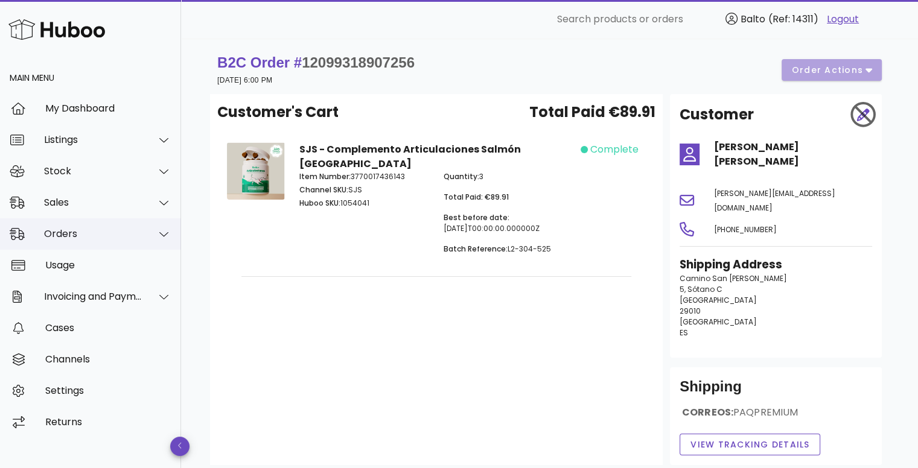
click at [77, 240] on div "Orders" at bounding box center [90, 233] width 181 height 31
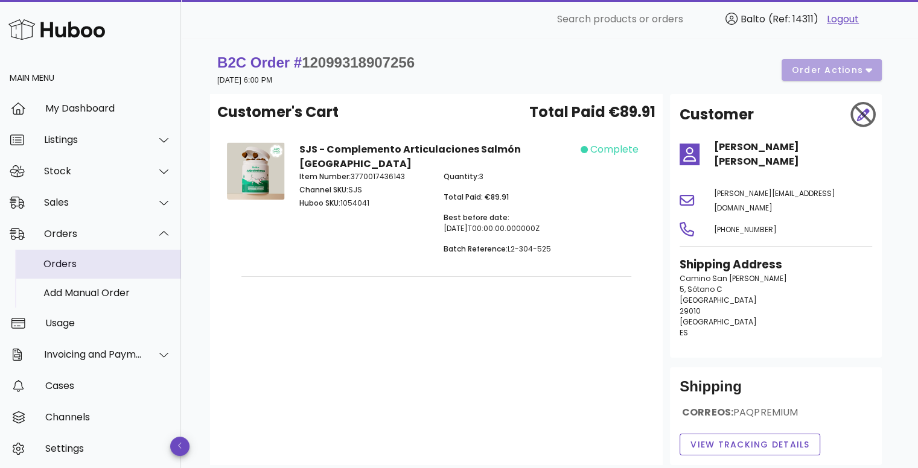
click at [83, 264] on div "Orders" at bounding box center [107, 263] width 128 height 11
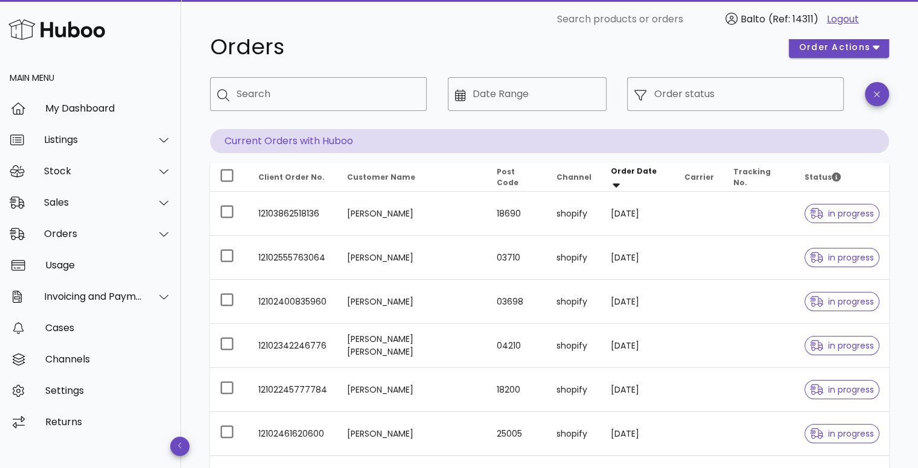
scroll to position [23, 0]
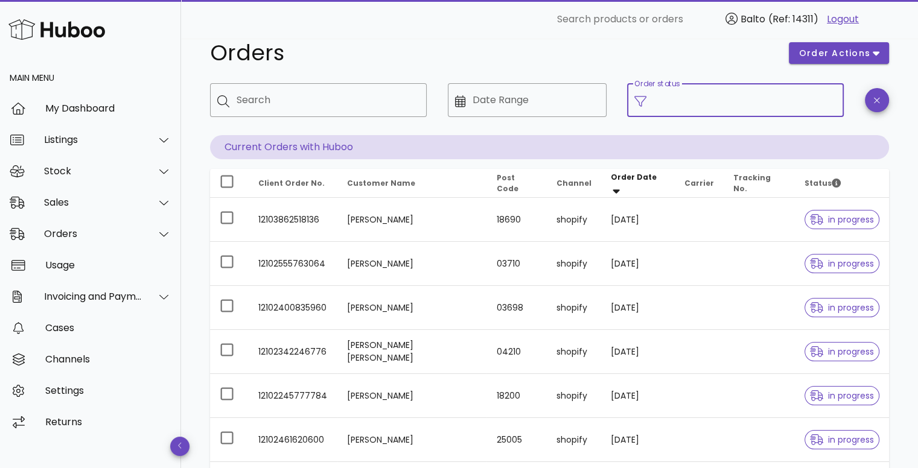
click at [695, 100] on input "Order status" at bounding box center [745, 100] width 183 height 19
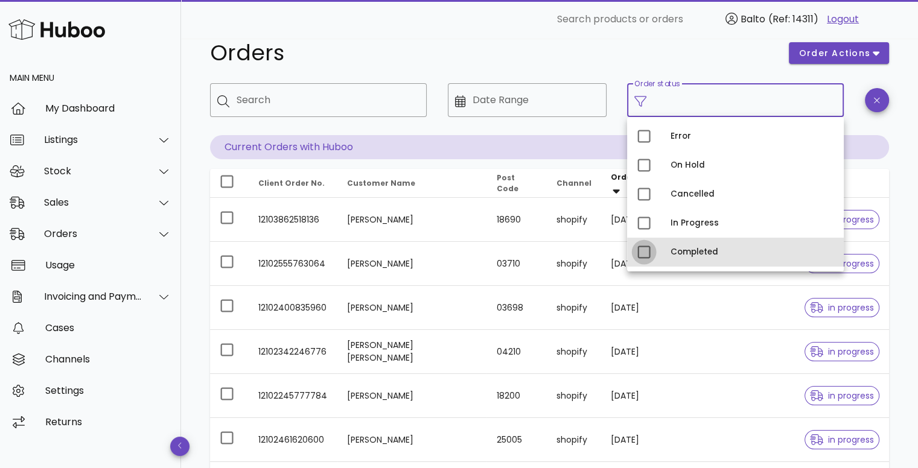
click at [650, 247] on div at bounding box center [644, 252] width 21 height 21
type input "**********"
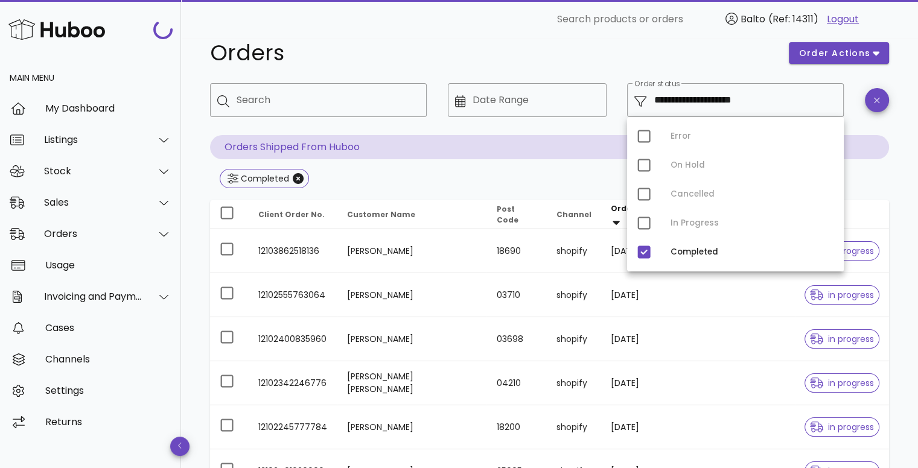
click at [509, 47] on h1 "Orders" at bounding box center [492, 53] width 564 height 22
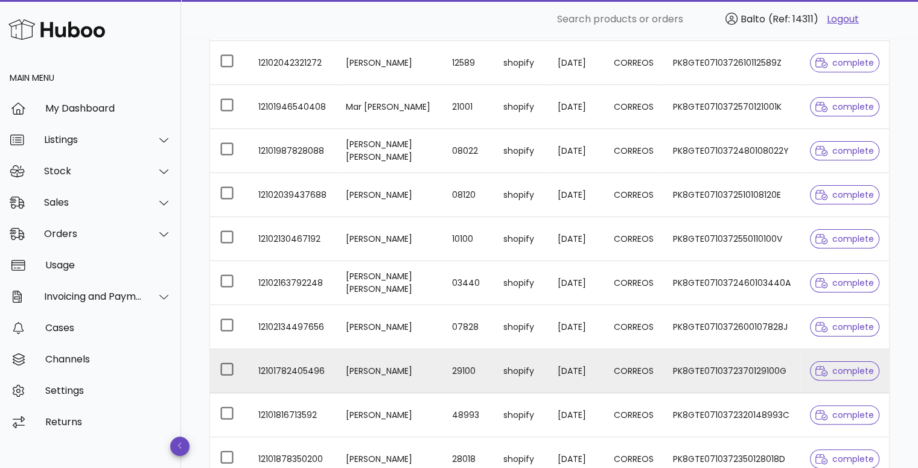
scroll to position [264, 0]
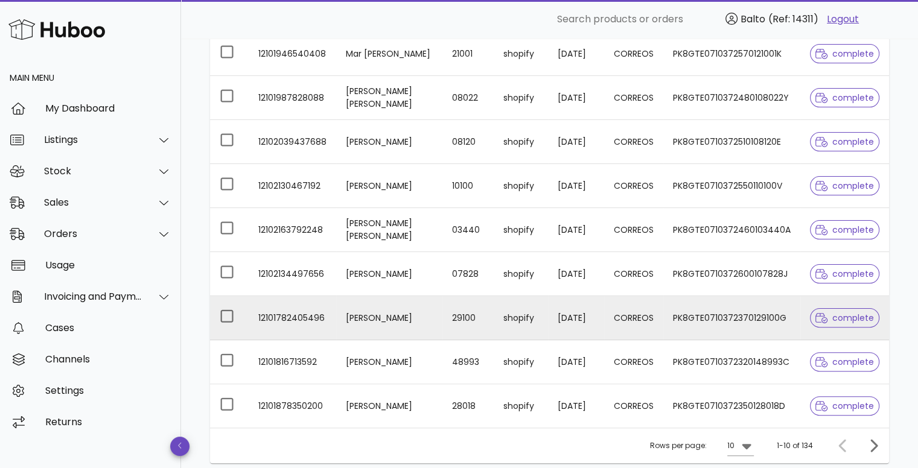
click at [285, 316] on td "12101782405496" at bounding box center [292, 318] width 87 height 44
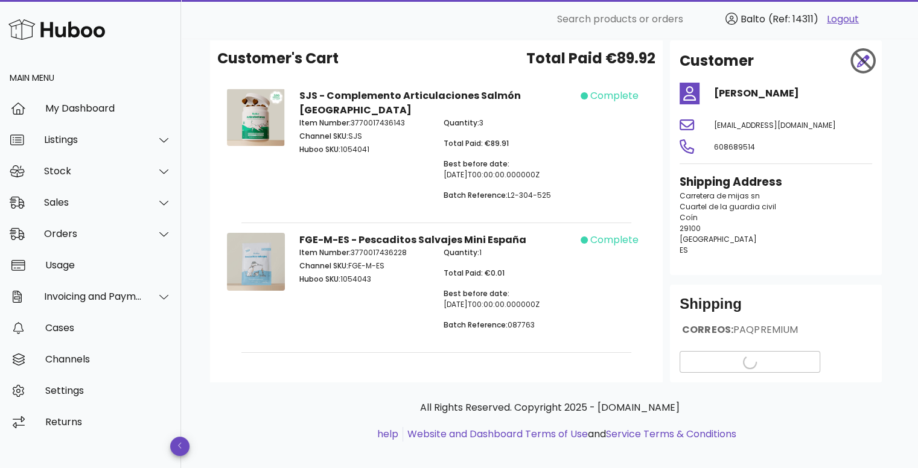
scroll to position [65, 0]
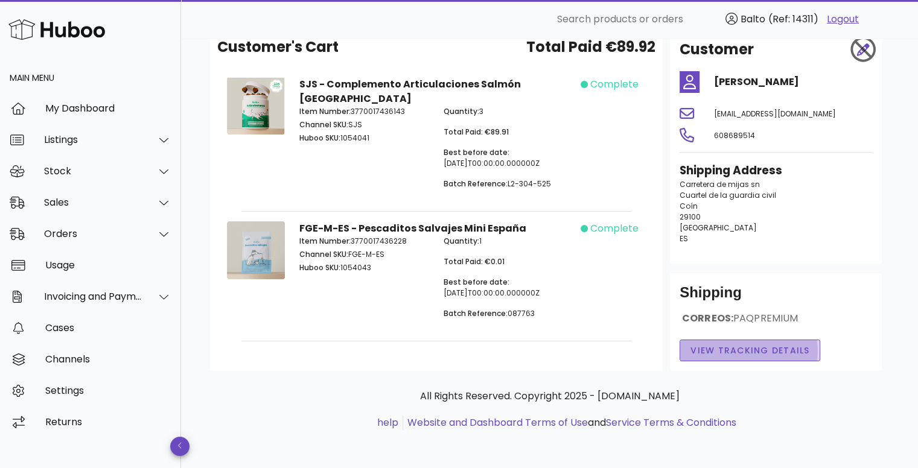
click at [734, 346] on span "View Tracking details" at bounding box center [750, 351] width 120 height 13
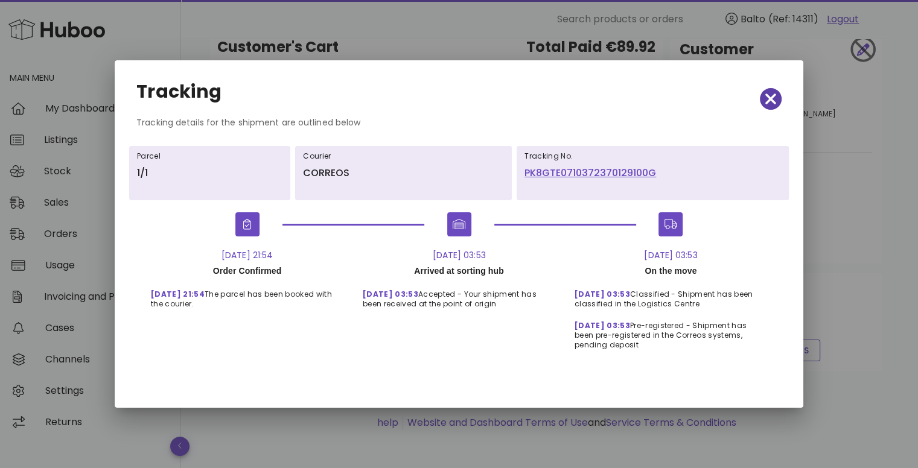
click at [768, 102] on icon "button" at bounding box center [770, 99] width 11 height 11
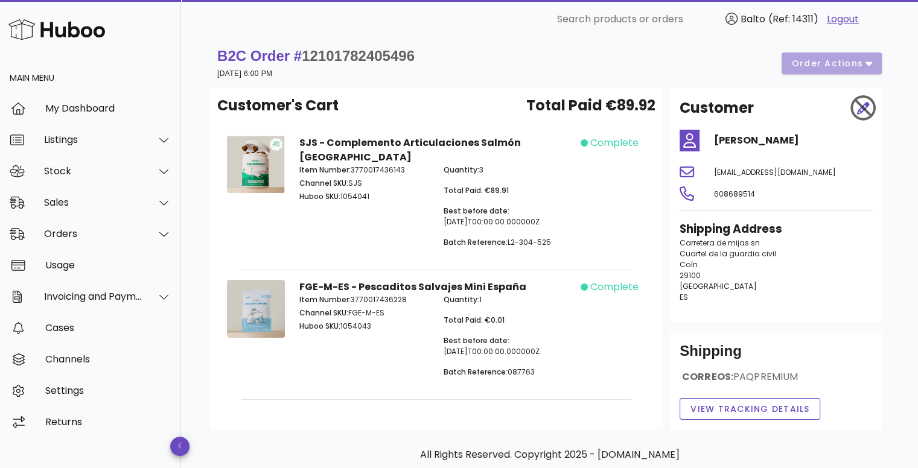
scroll to position [0, 0]
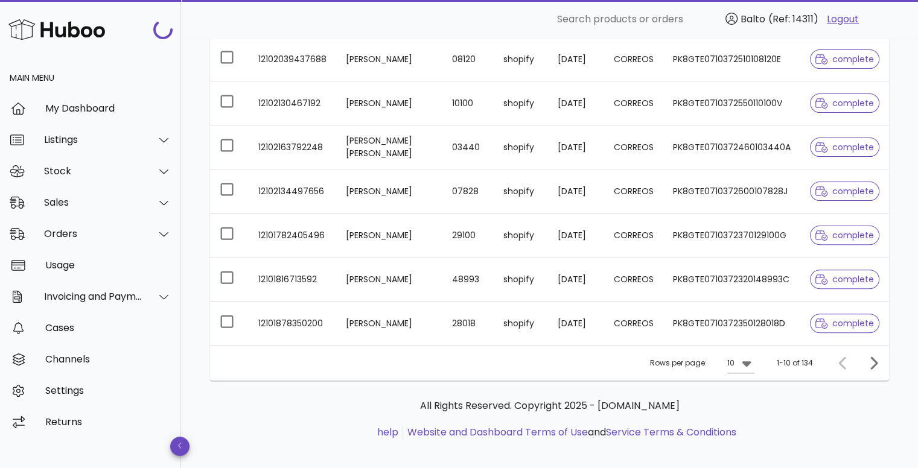
scroll to position [356, 0]
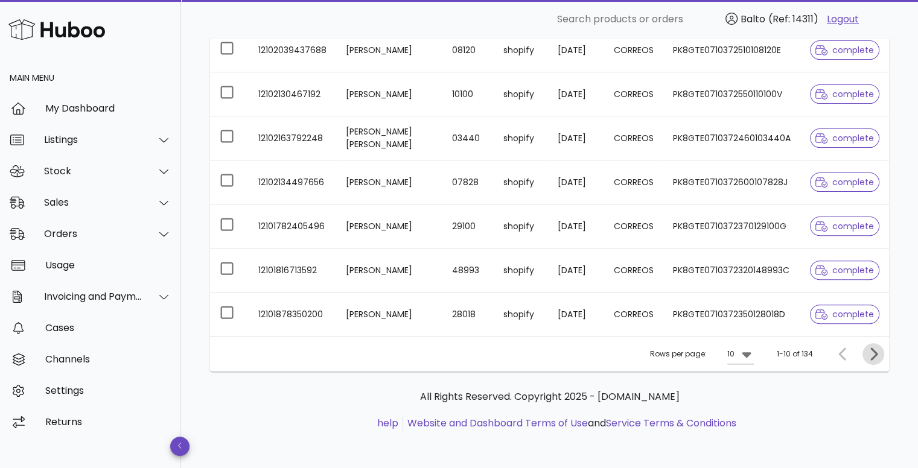
click at [871, 354] on icon "Next page" at bounding box center [873, 354] width 14 height 14
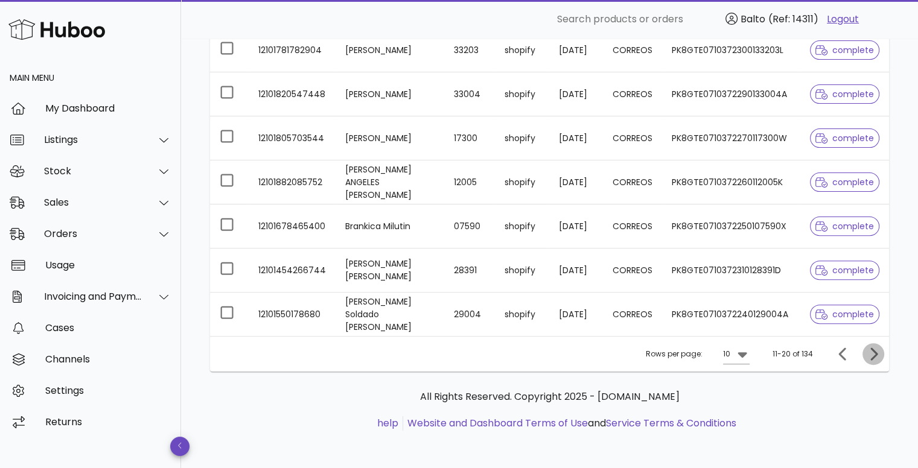
click at [871, 351] on icon "Next page" at bounding box center [873, 354] width 14 height 14
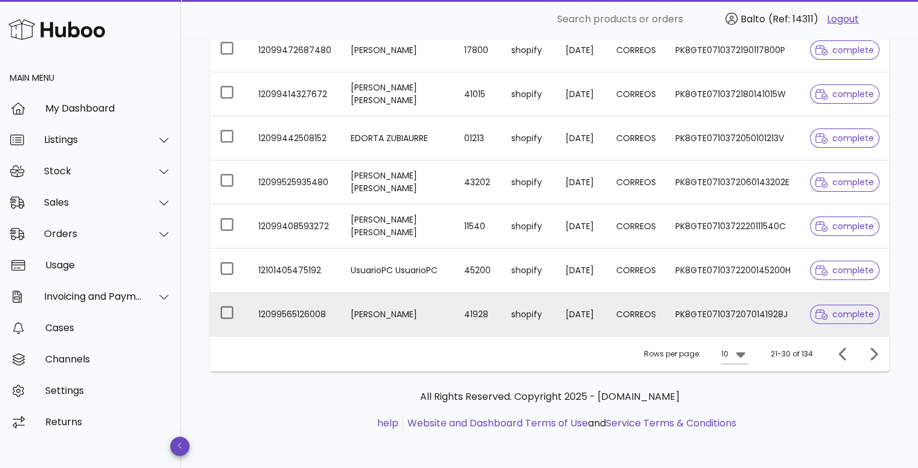
click at [839, 314] on span "complete" at bounding box center [844, 314] width 59 height 8
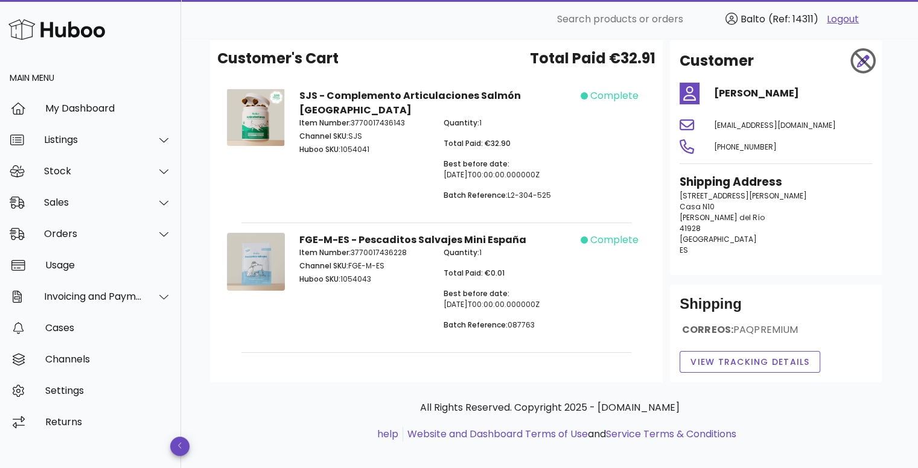
scroll to position [60, 0]
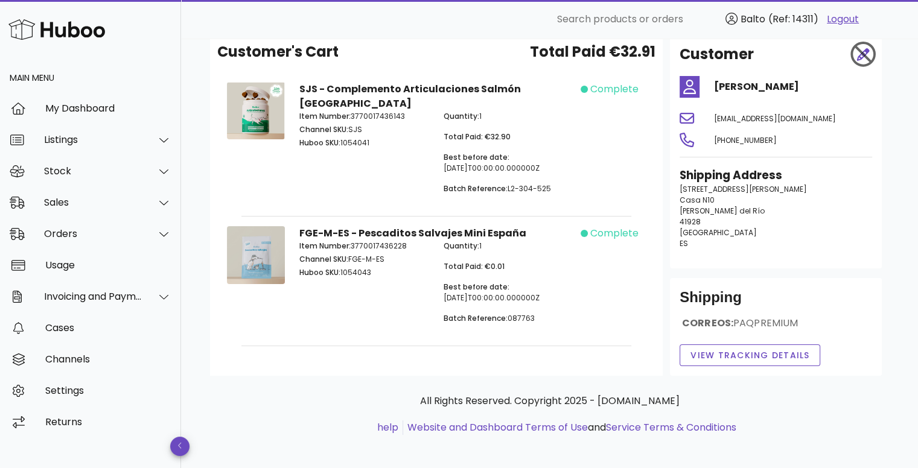
click at [734, 341] on div "Shipping CORREOS: PAQPREMIUM View Tracking details" at bounding box center [776, 327] width 212 height 98
click at [729, 349] on span "View Tracking details" at bounding box center [750, 355] width 120 height 13
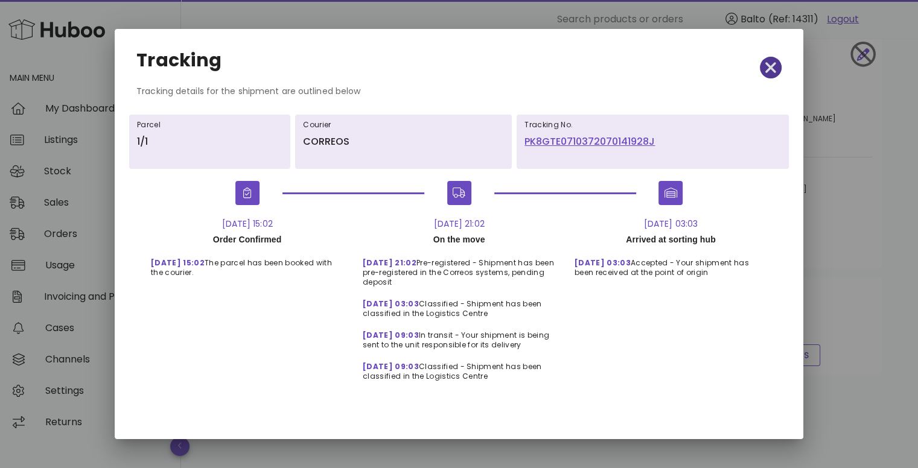
click at [765, 72] on icon "button" at bounding box center [770, 67] width 11 height 17
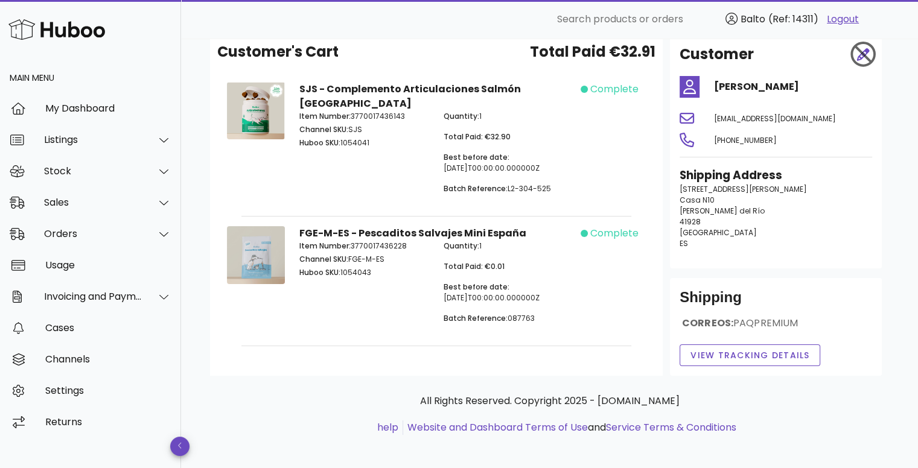
click at [713, 368] on div "Shipping CORREOS: PAQPREMIUM View Tracking details" at bounding box center [776, 327] width 212 height 98
click at [719, 357] on span "View Tracking details" at bounding box center [750, 355] width 120 height 13
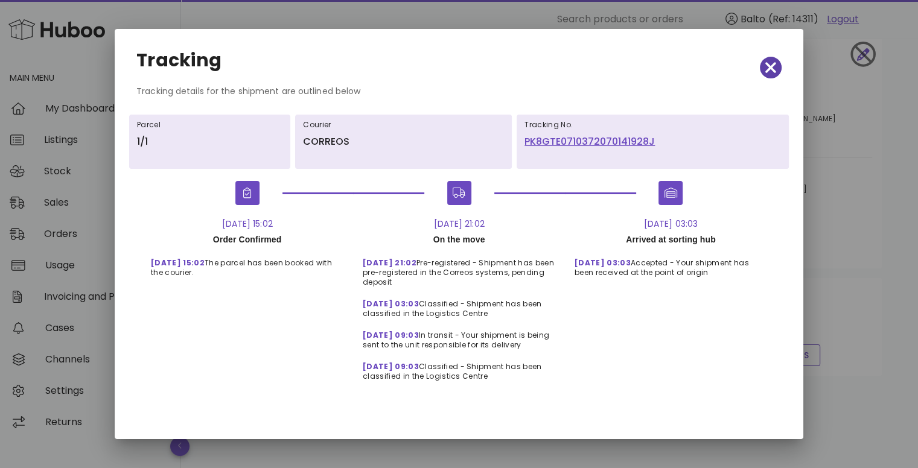
click at [763, 70] on span "button" at bounding box center [771, 67] width 22 height 17
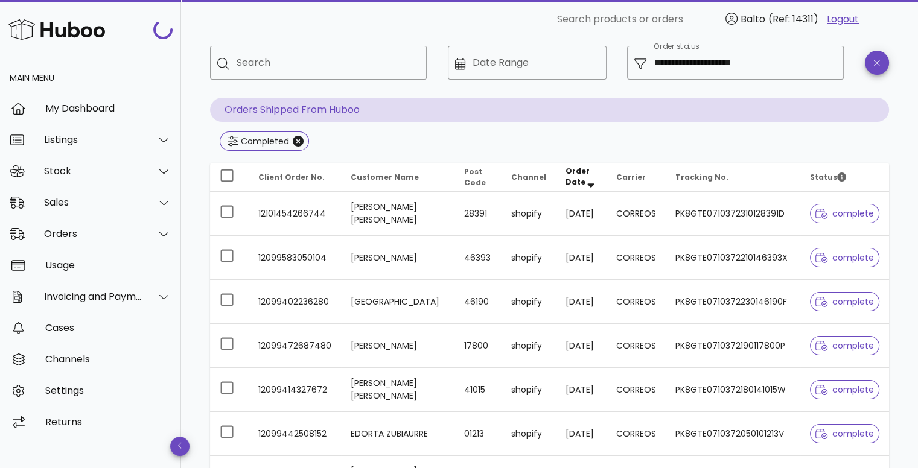
scroll to position [356, 0]
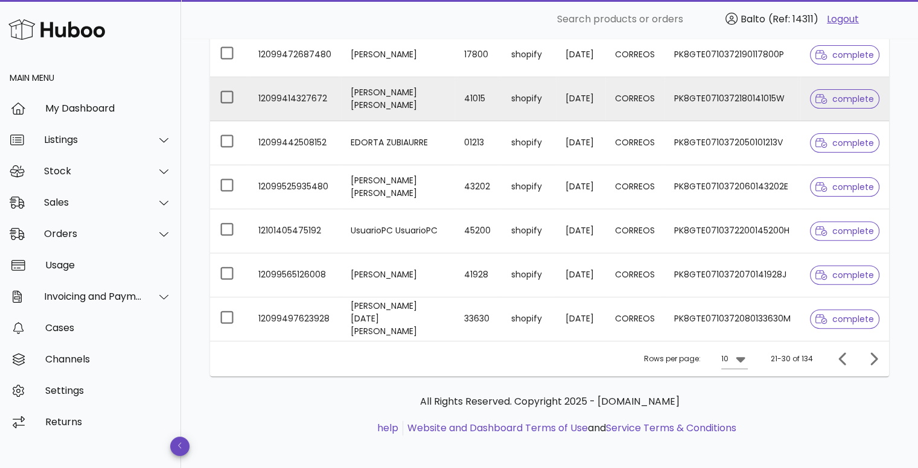
click at [373, 95] on td "[PERSON_NAME] [PERSON_NAME]" at bounding box center [397, 99] width 113 height 44
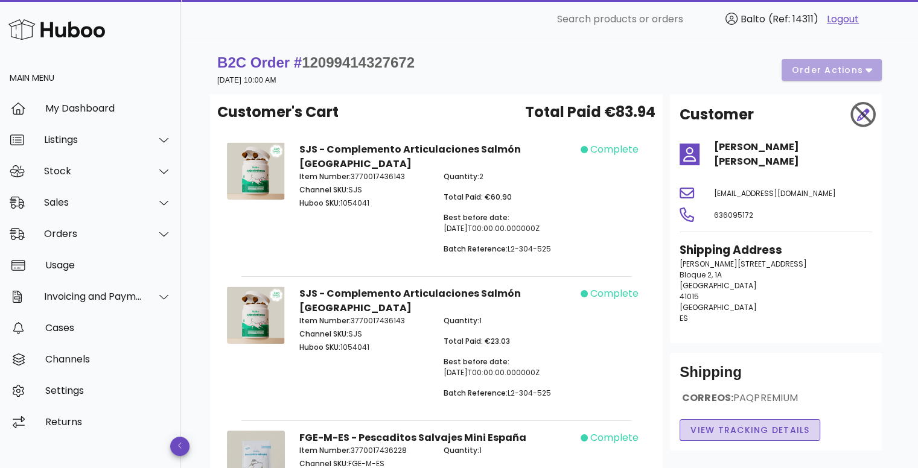
click at [710, 424] on span "View Tracking details" at bounding box center [750, 430] width 120 height 13
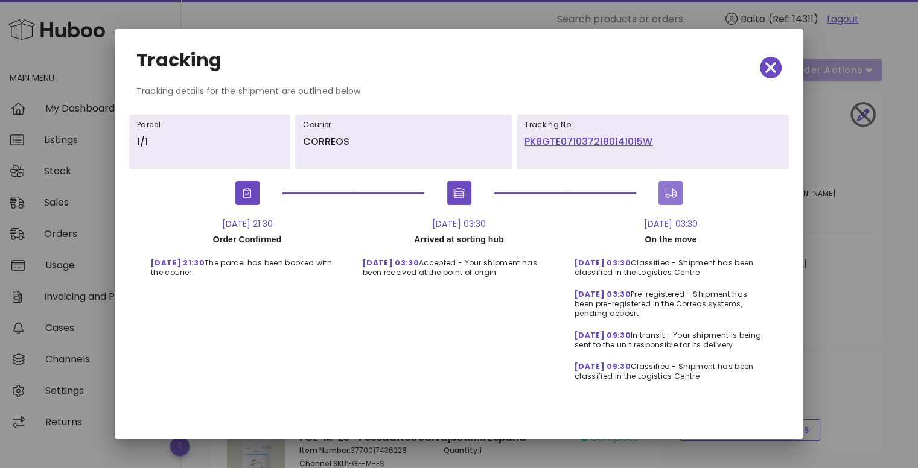
click at [673, 194] on icon "button" at bounding box center [670, 193] width 13 height 10
click at [460, 196] on icon "button" at bounding box center [459, 193] width 13 height 10
click at [767, 63] on icon "button" at bounding box center [770, 67] width 11 height 11
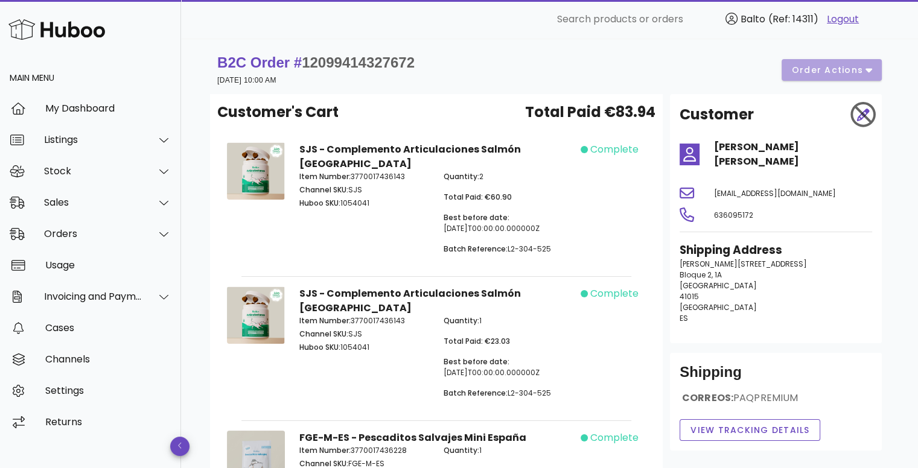
scroll to position [356, 0]
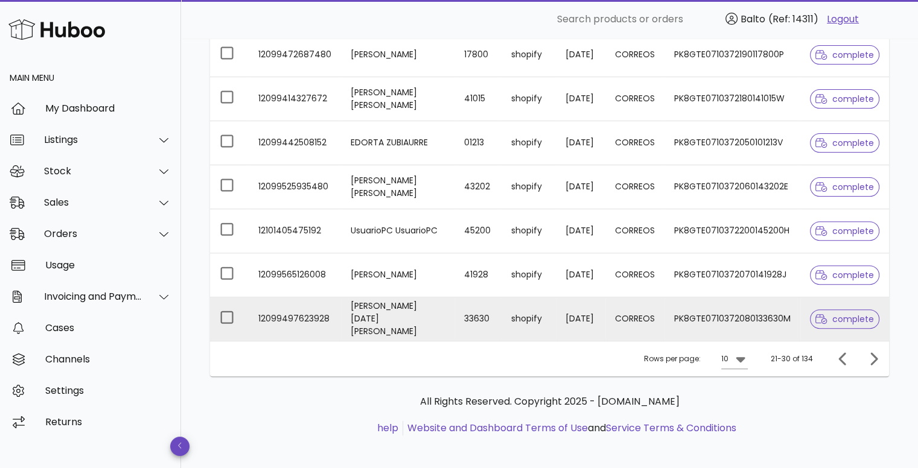
click at [396, 316] on td "Omar Pola García" at bounding box center [397, 318] width 113 height 43
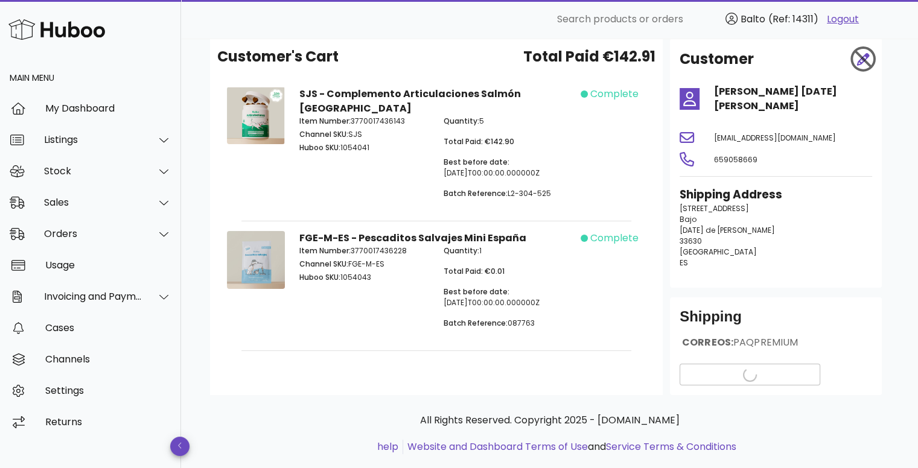
scroll to position [65, 0]
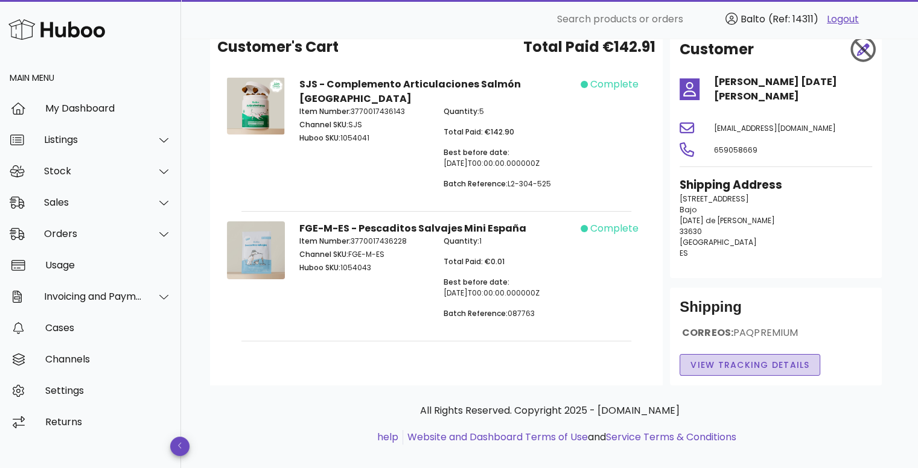
click at [693, 359] on span "View Tracking details" at bounding box center [750, 365] width 120 height 13
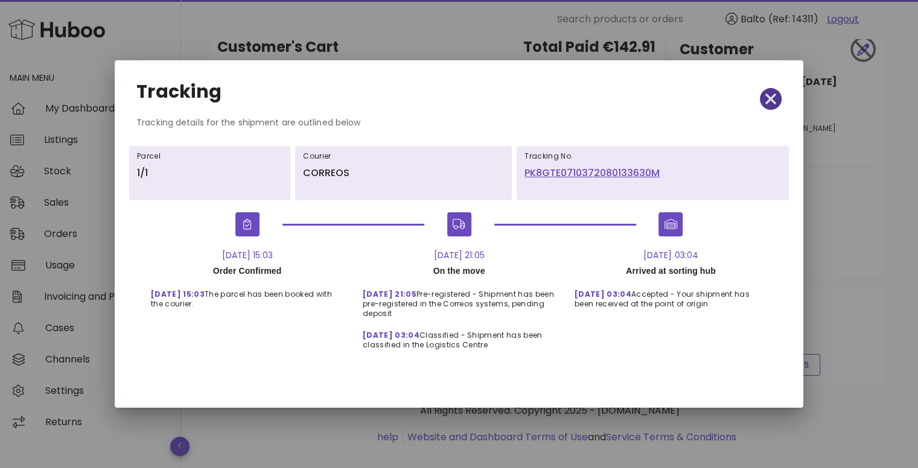
click at [763, 101] on span "button" at bounding box center [771, 99] width 22 height 17
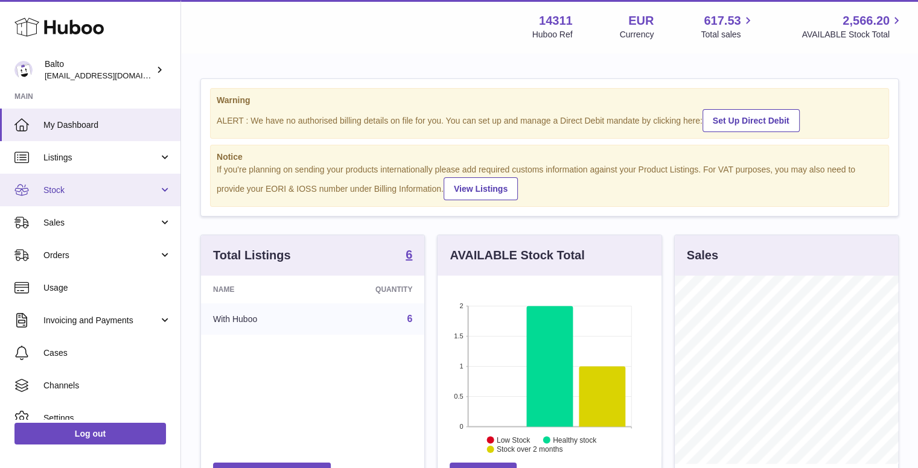
scroll to position [188, 224]
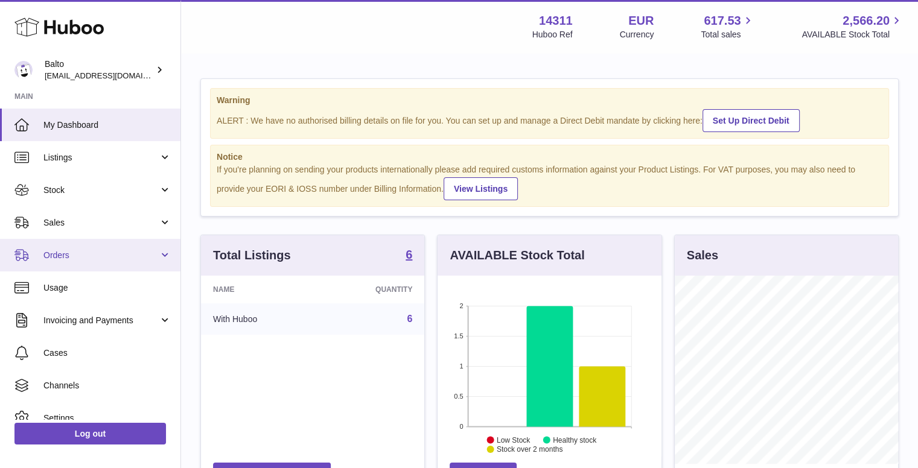
click at [74, 250] on span "Orders" at bounding box center [100, 255] width 115 height 11
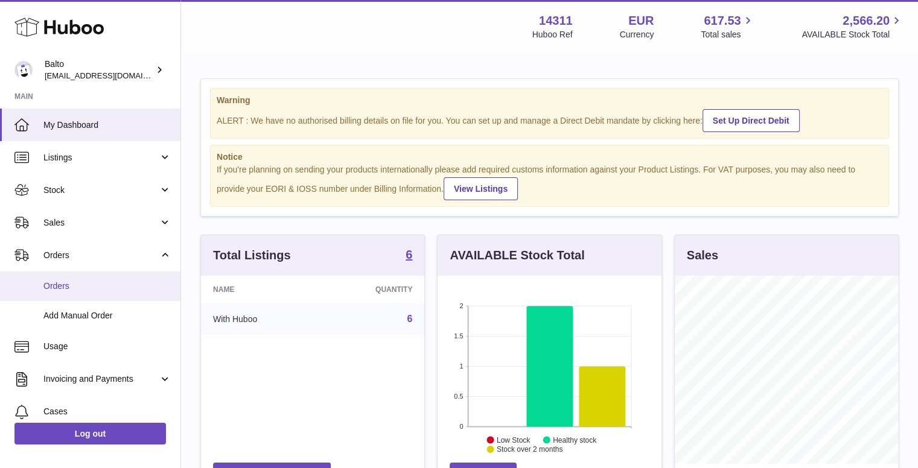
click at [86, 288] on span "Orders" at bounding box center [107, 286] width 128 height 11
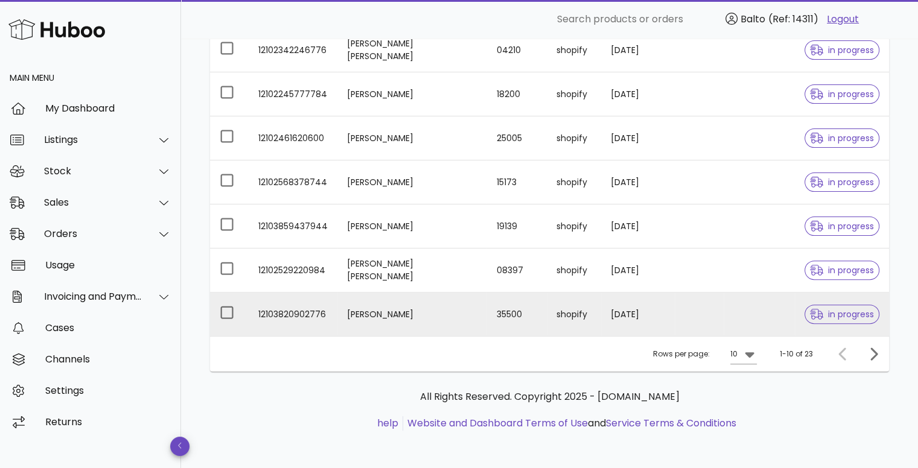
scroll to position [23, 0]
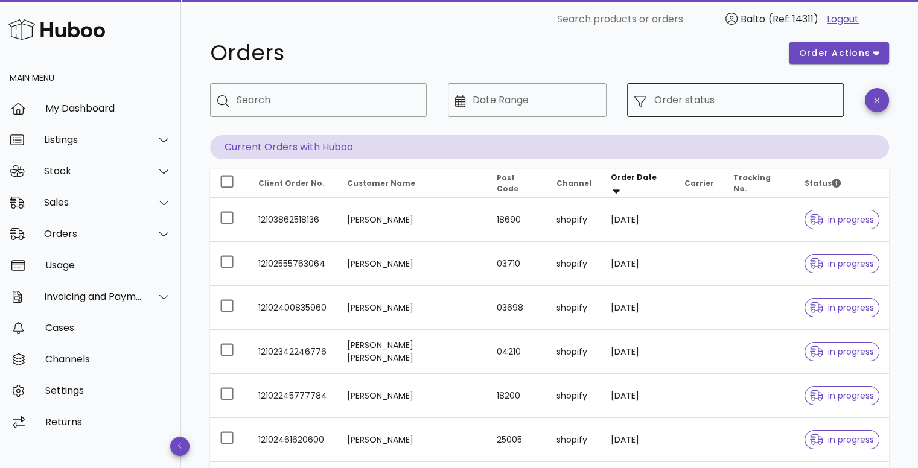
click at [728, 99] on input "Order status" at bounding box center [745, 100] width 183 height 19
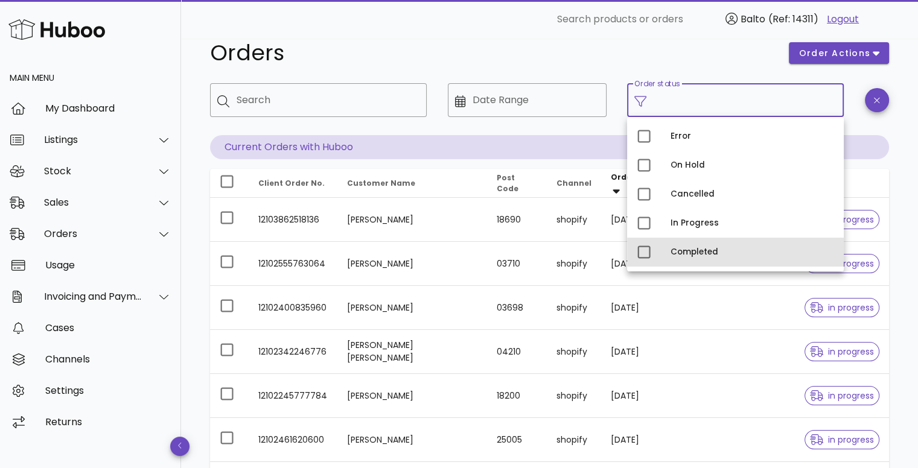
click at [674, 245] on div "Completed" at bounding box center [752, 252] width 164 height 19
type input "**********"
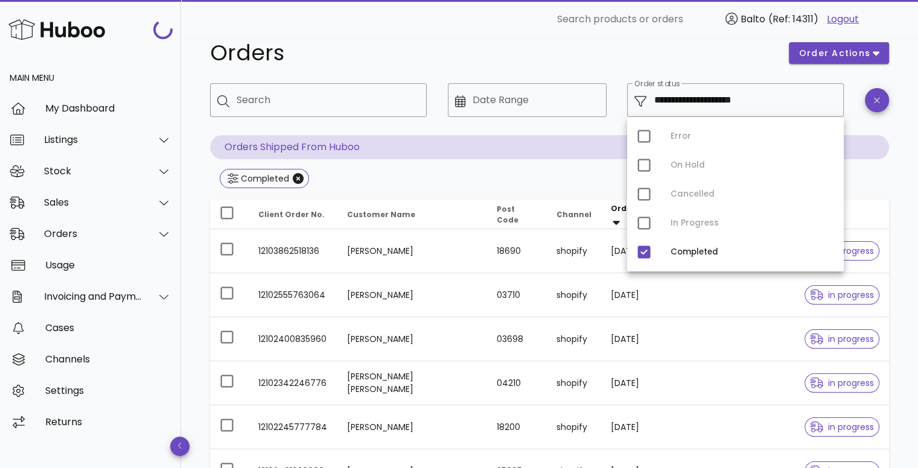
click at [472, 49] on h1 "Orders" at bounding box center [492, 53] width 564 height 22
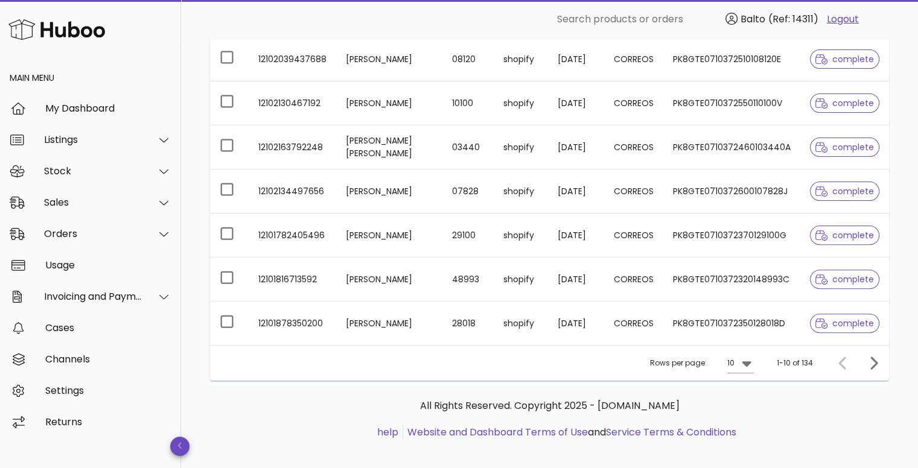
scroll to position [356, 0]
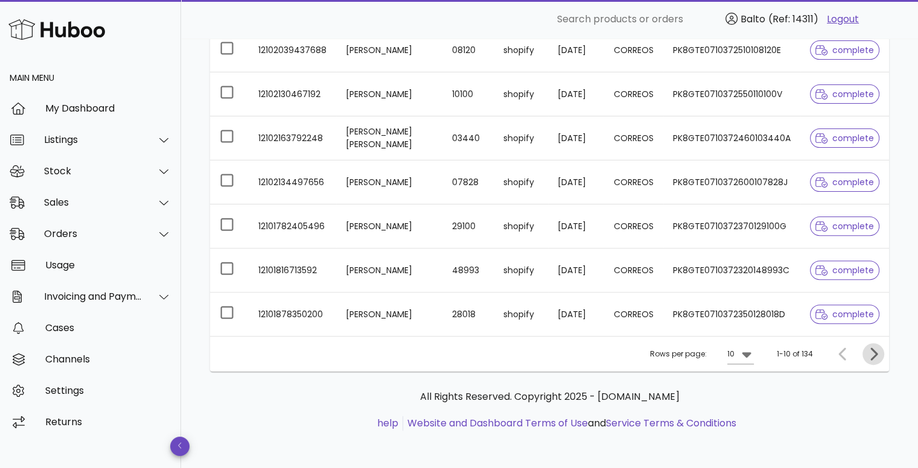
click at [868, 355] on icon "Next page" at bounding box center [873, 354] width 14 height 14
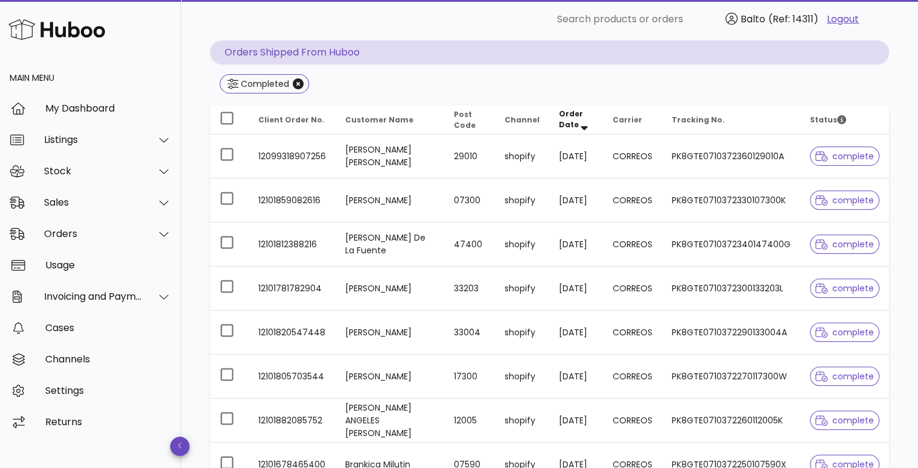
scroll to position [115, 0]
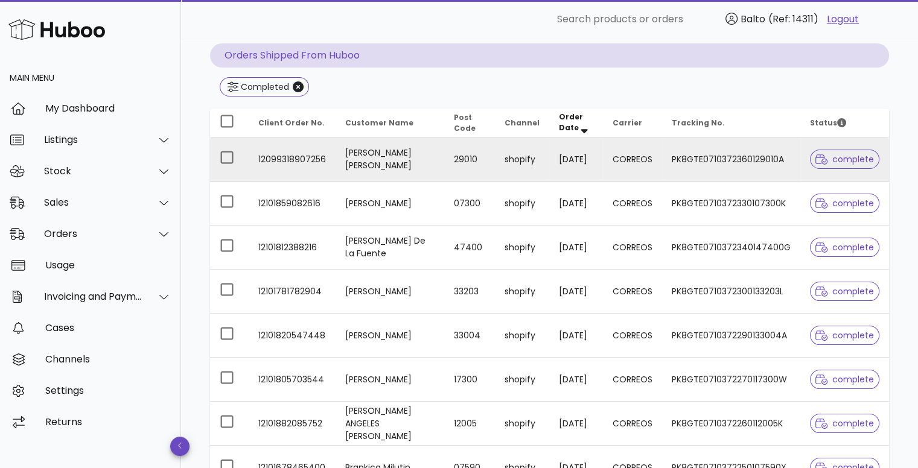
click at [404, 165] on td "[PERSON_NAME] [PERSON_NAME]" at bounding box center [390, 160] width 109 height 44
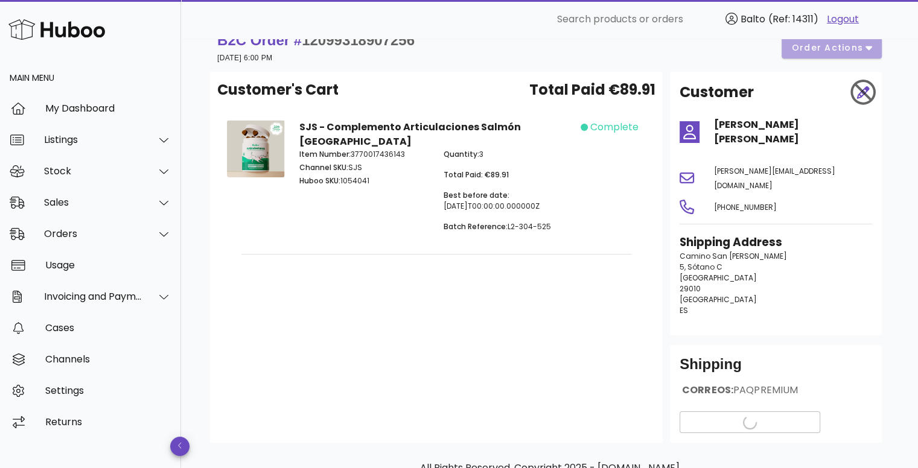
scroll to position [80, 0]
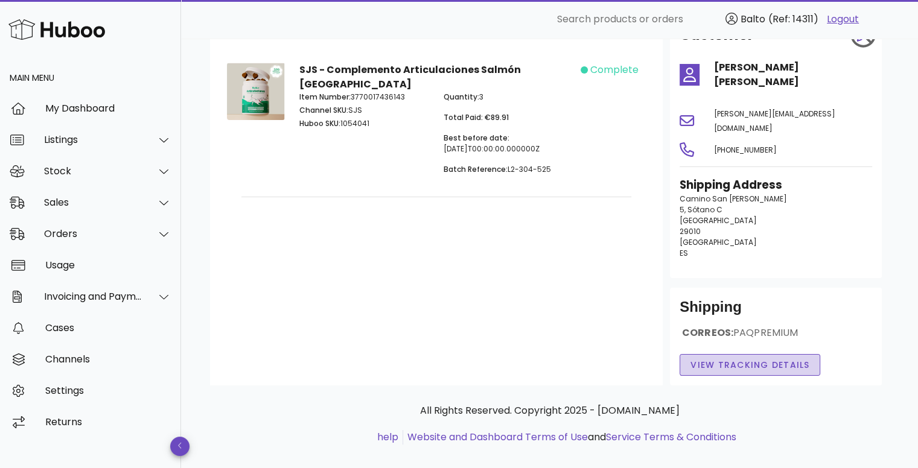
click at [699, 359] on span "View Tracking details" at bounding box center [750, 365] width 120 height 13
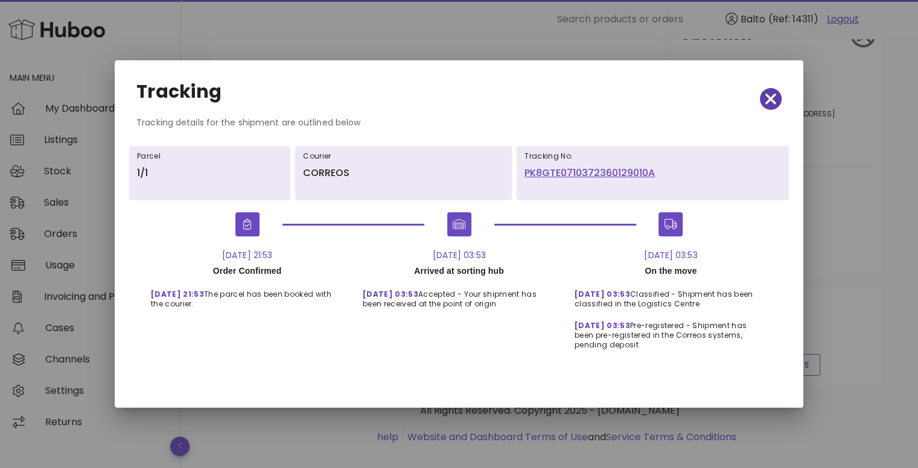
click at [769, 94] on icon "button" at bounding box center [770, 99] width 11 height 17
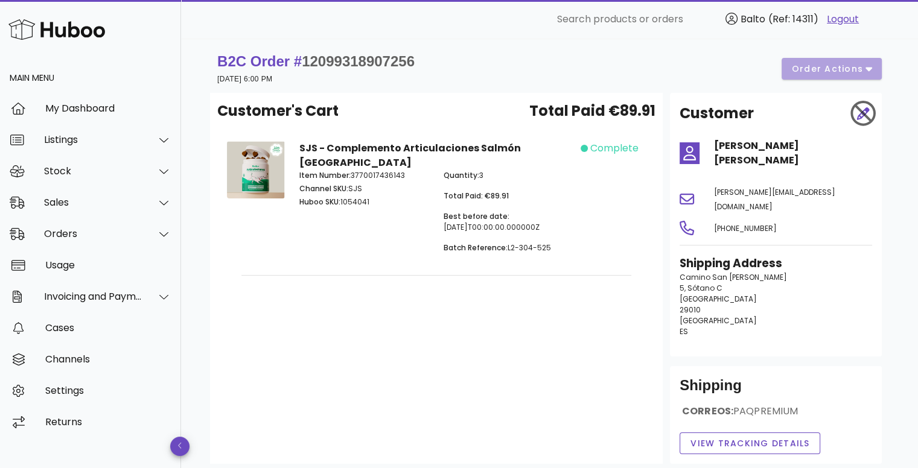
scroll to position [0, 0]
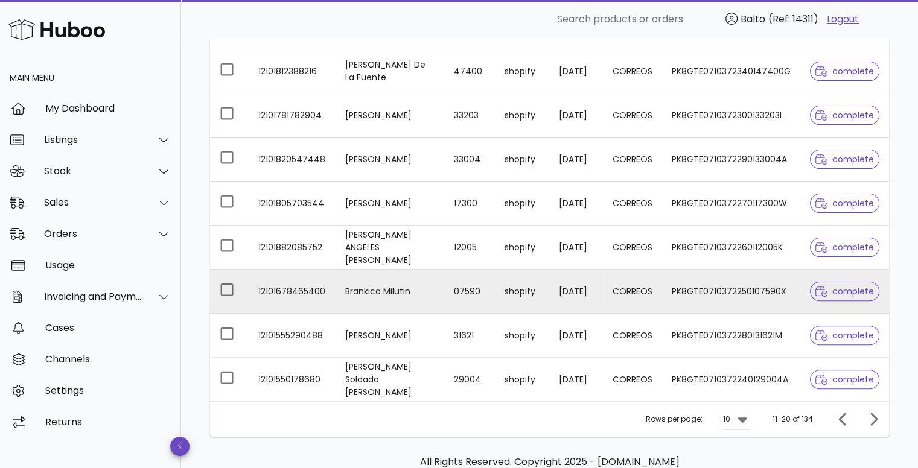
scroll to position [296, 0]
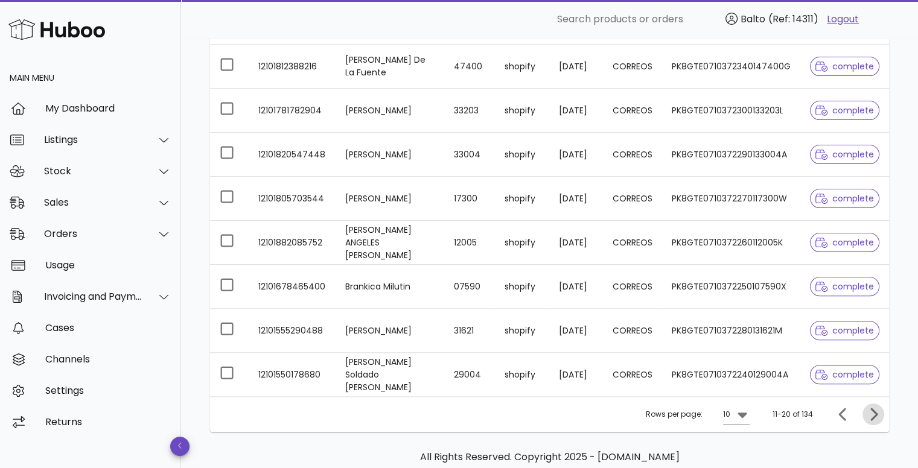
click at [869, 413] on icon "Next page" at bounding box center [873, 414] width 14 height 14
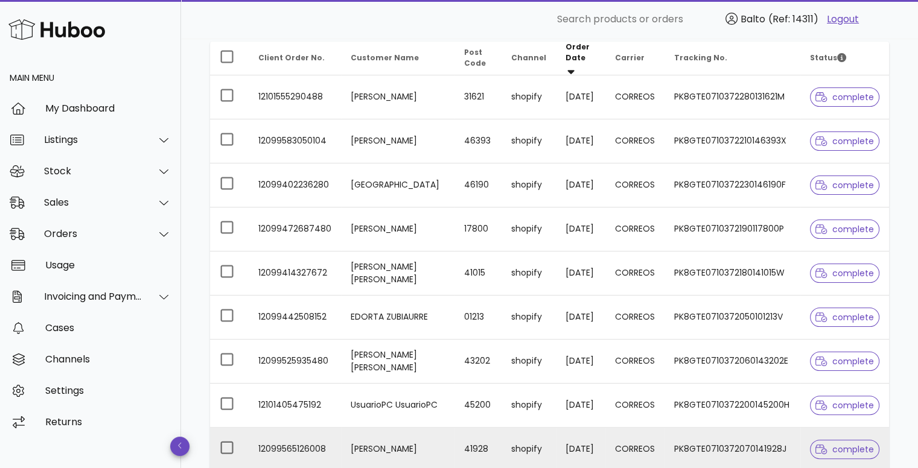
scroll to position [115, 0]
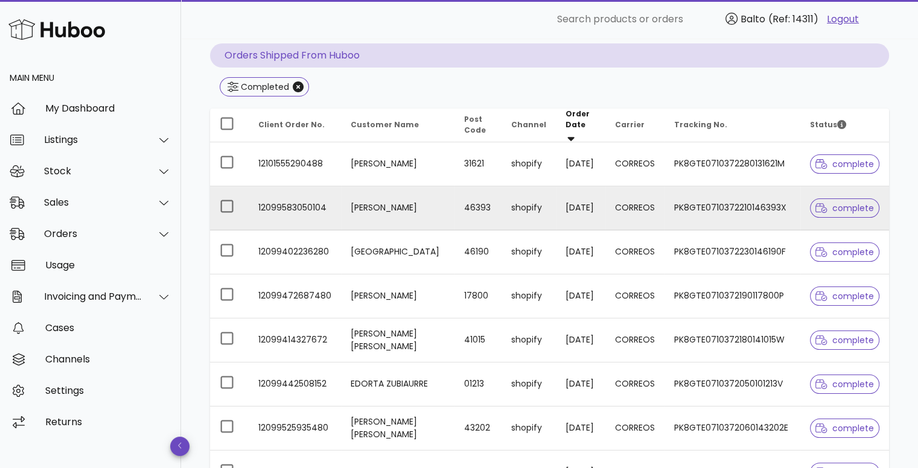
click at [377, 193] on td "[PERSON_NAME]" at bounding box center [397, 208] width 113 height 44
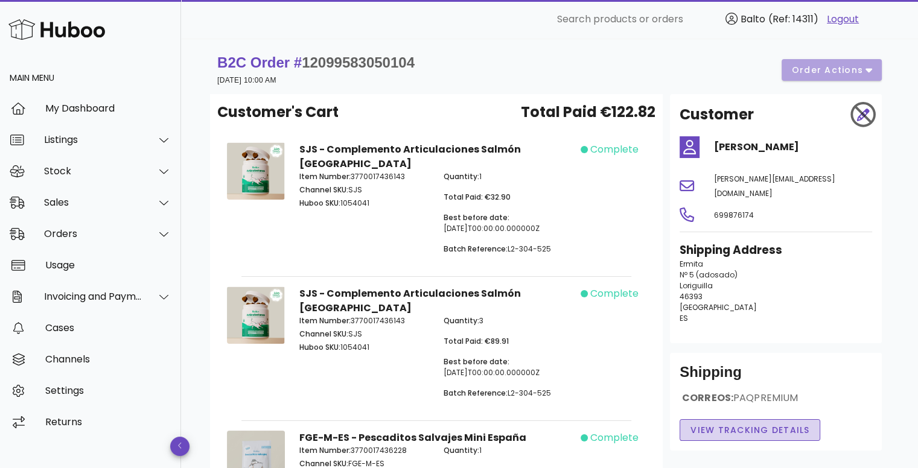
click at [752, 424] on span "View Tracking details" at bounding box center [750, 430] width 120 height 13
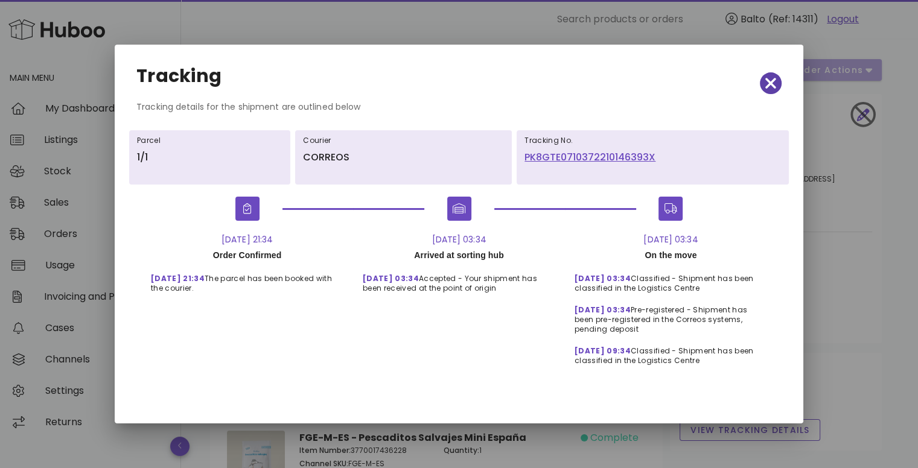
click at [765, 80] on icon "button" at bounding box center [770, 83] width 11 height 17
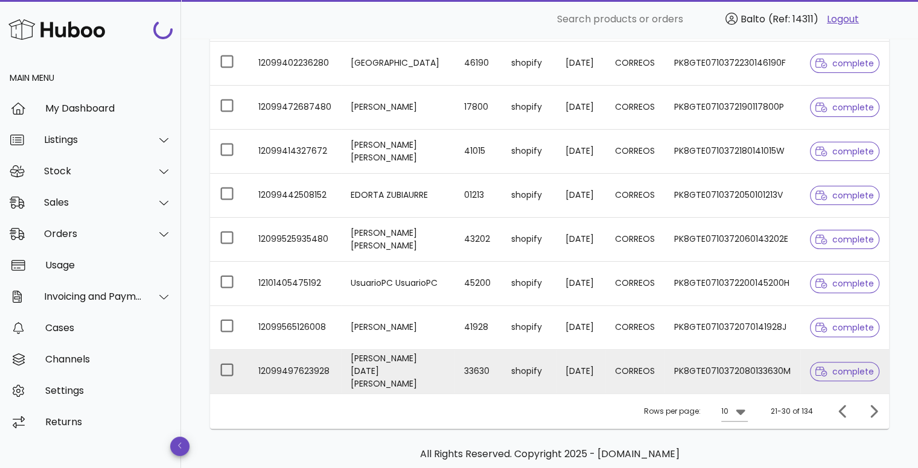
scroll to position [356, 0]
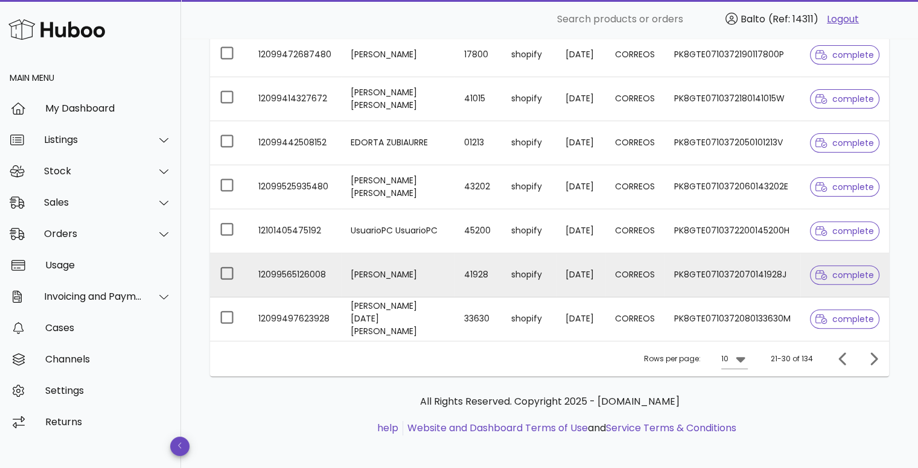
click at [358, 266] on td "[PERSON_NAME]" at bounding box center [397, 275] width 113 height 44
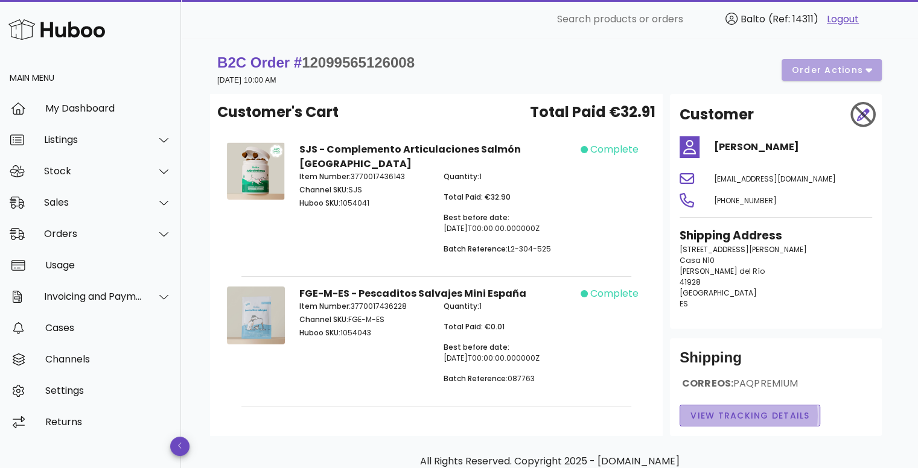
click at [751, 422] on button "View Tracking details" at bounding box center [749, 416] width 141 height 22
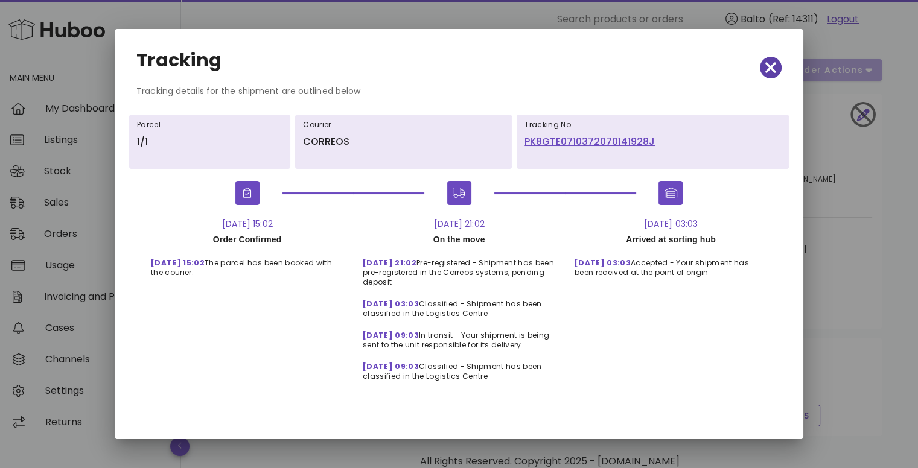
click at [771, 70] on icon "button" at bounding box center [770, 67] width 11 height 17
